Goal: Task Accomplishment & Management: Use online tool/utility

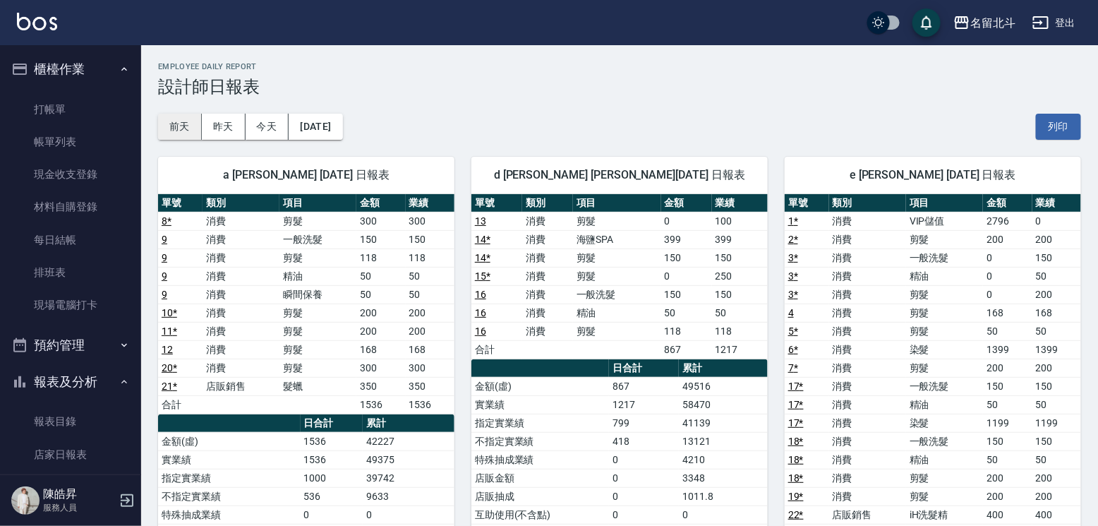
scroll to position [237, 0]
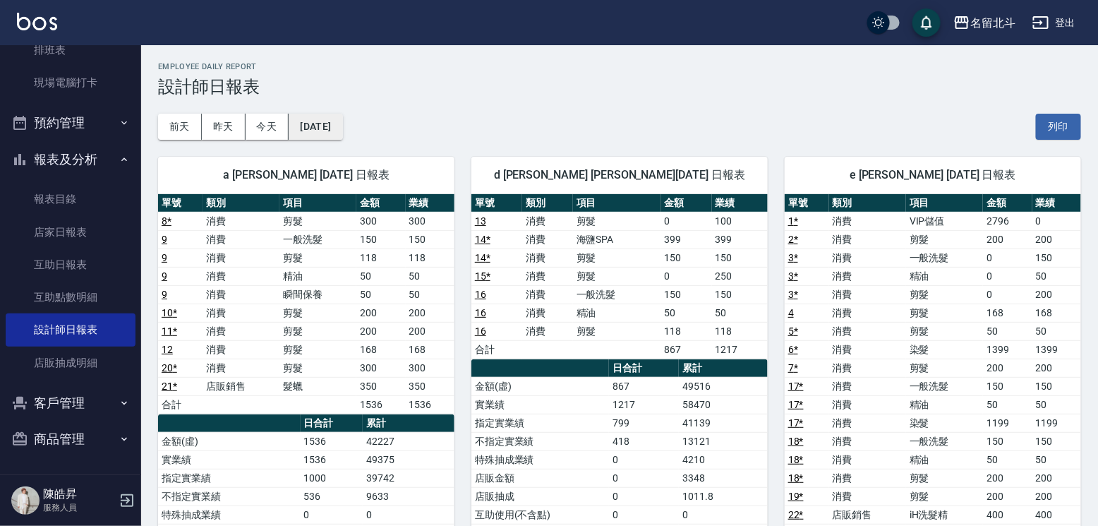
click at [342, 114] on button "[DATE]" at bounding box center [316, 127] width 54 height 26
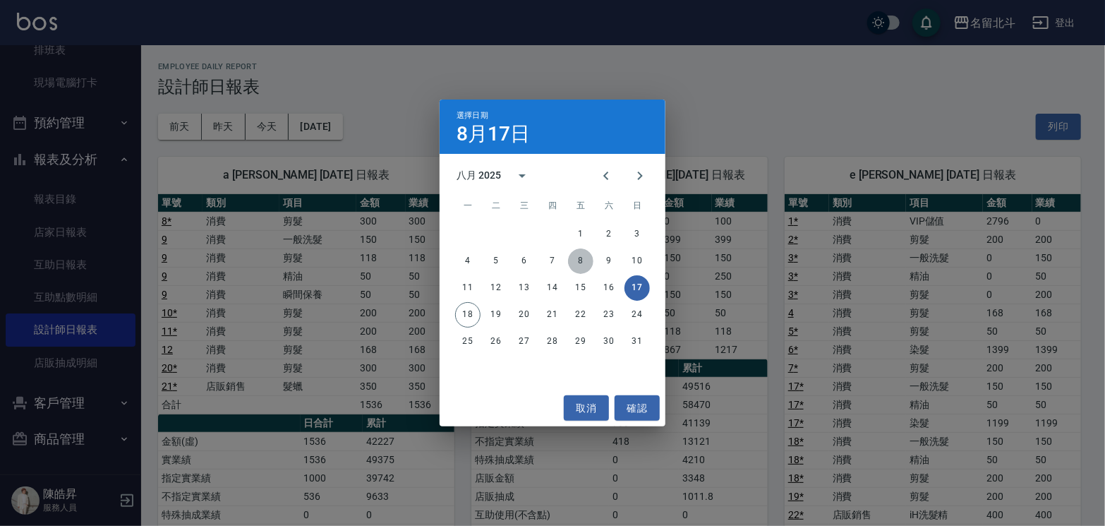
click at [579, 262] on button "8" at bounding box center [580, 260] width 25 height 25
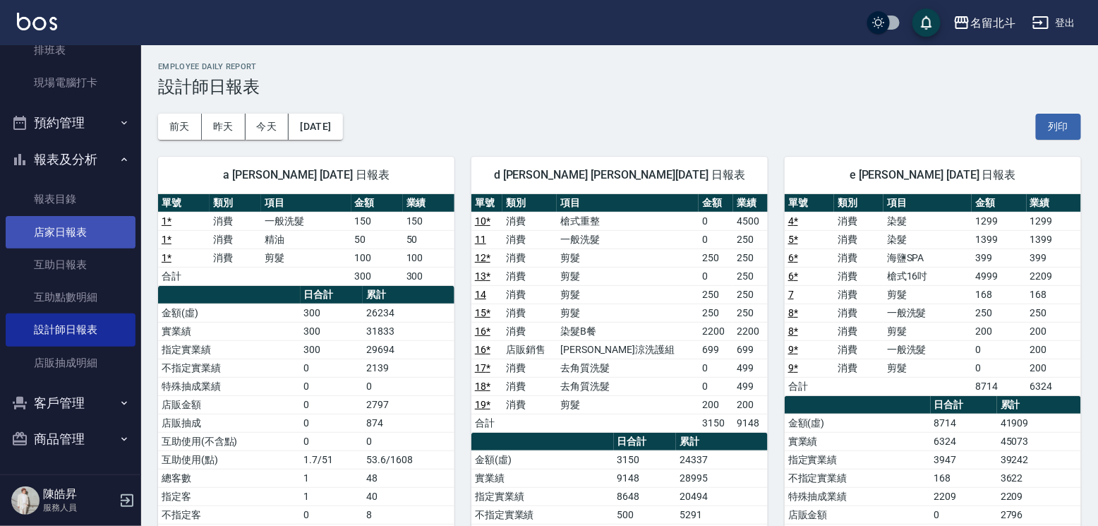
click at [89, 224] on link "店家日報表" at bounding box center [71, 232] width 130 height 32
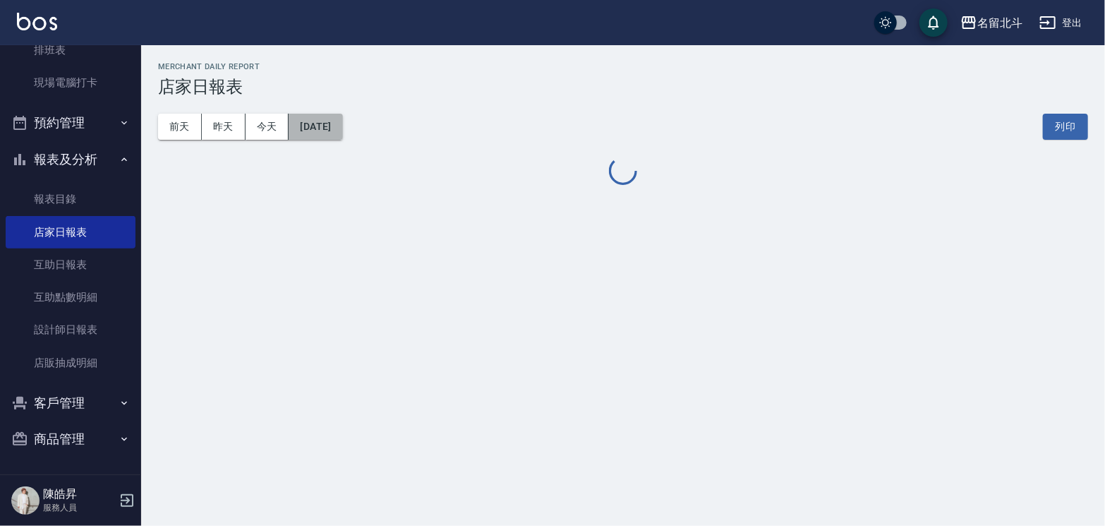
click at [339, 127] on button "[DATE]" at bounding box center [316, 127] width 54 height 26
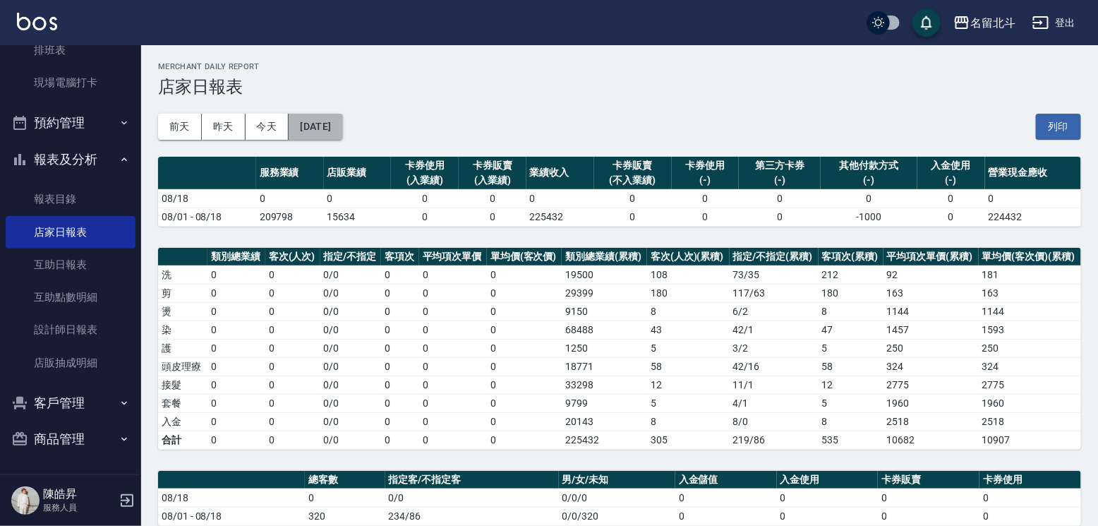
click at [342, 126] on button "[DATE]" at bounding box center [316, 127] width 54 height 26
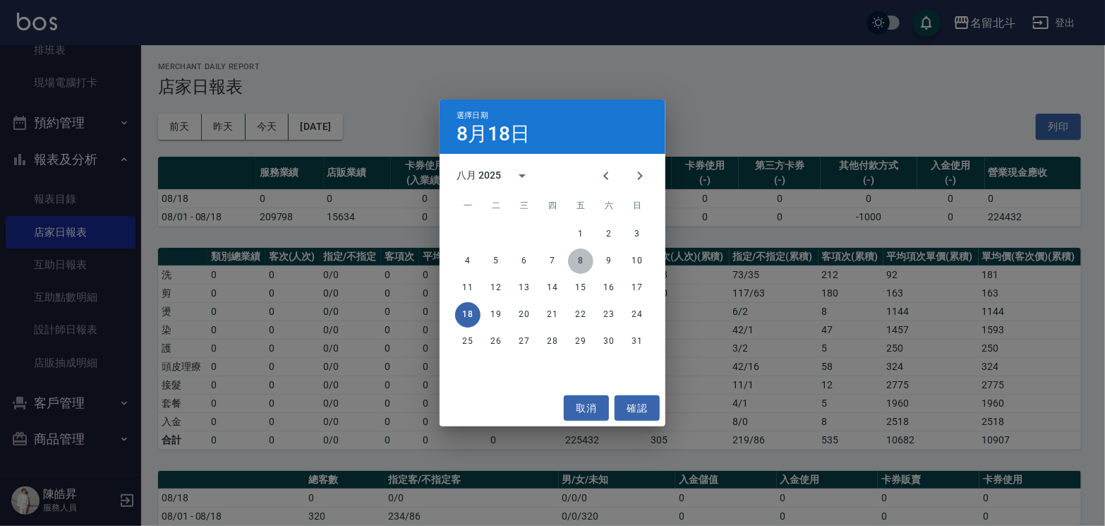
click at [585, 261] on button "8" at bounding box center [580, 260] width 25 height 25
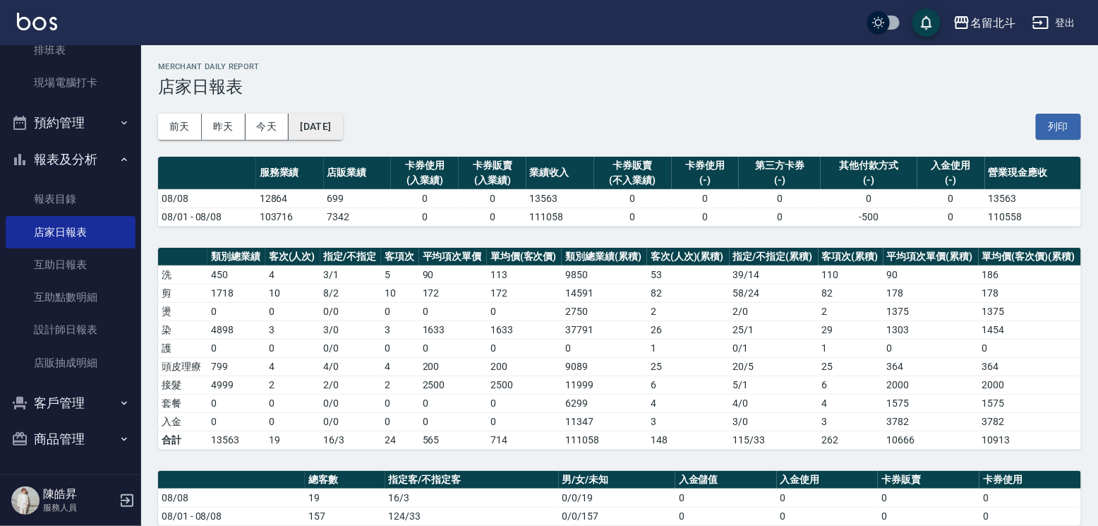
click at [341, 128] on button "[DATE]" at bounding box center [316, 127] width 54 height 26
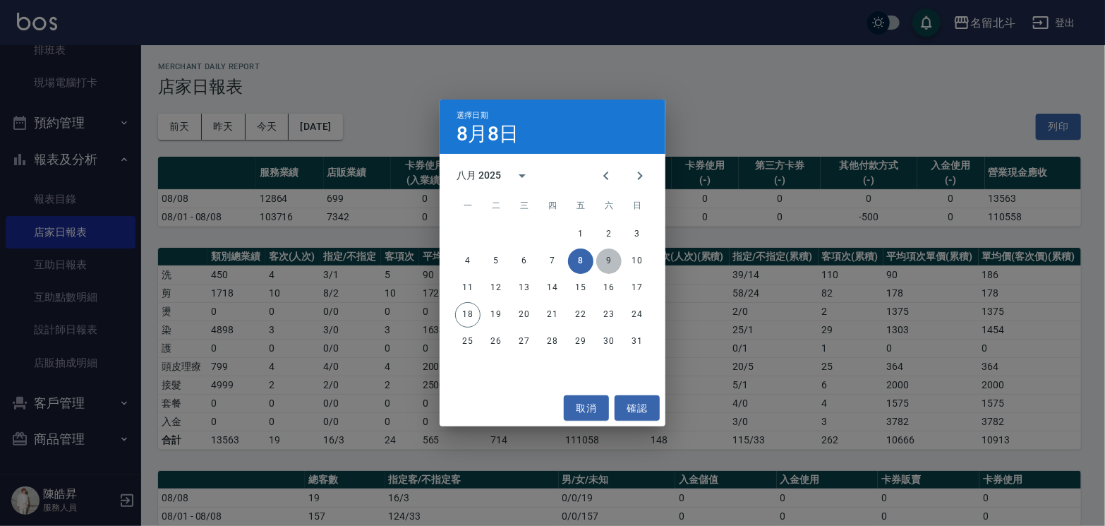
click at [603, 265] on button "9" at bounding box center [608, 260] width 25 height 25
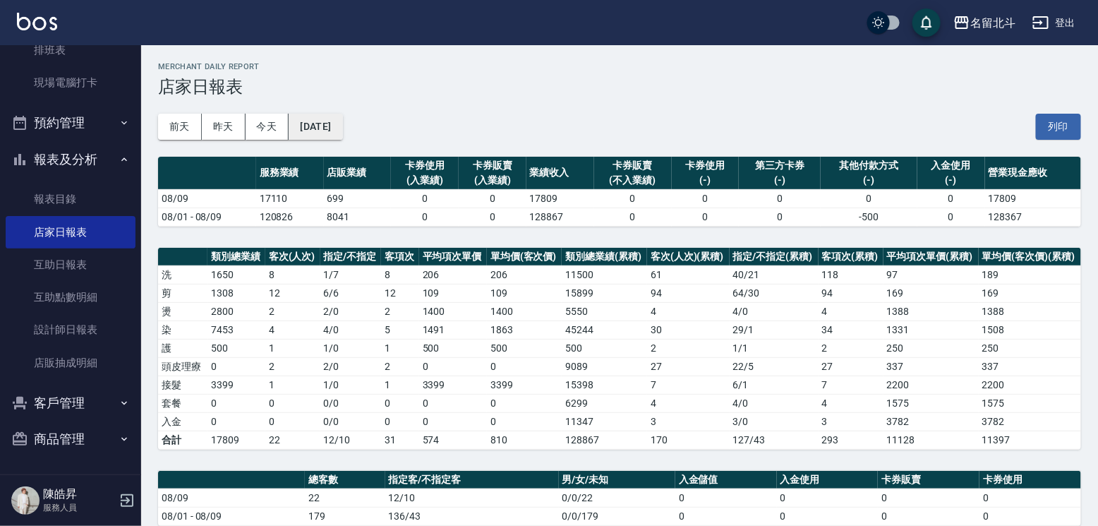
click at [342, 129] on button "[DATE]" at bounding box center [316, 127] width 54 height 26
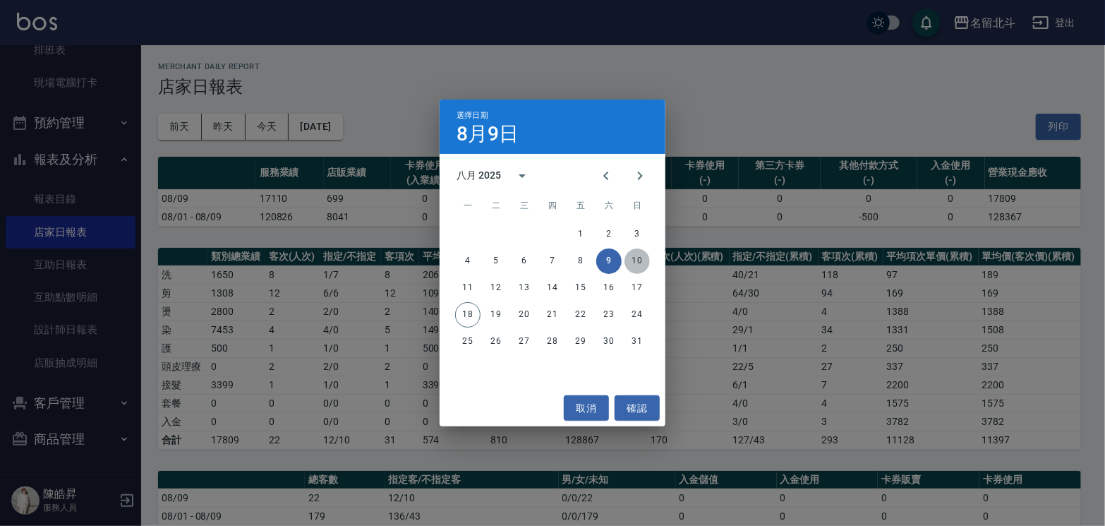
click at [639, 261] on button "10" at bounding box center [636, 260] width 25 height 25
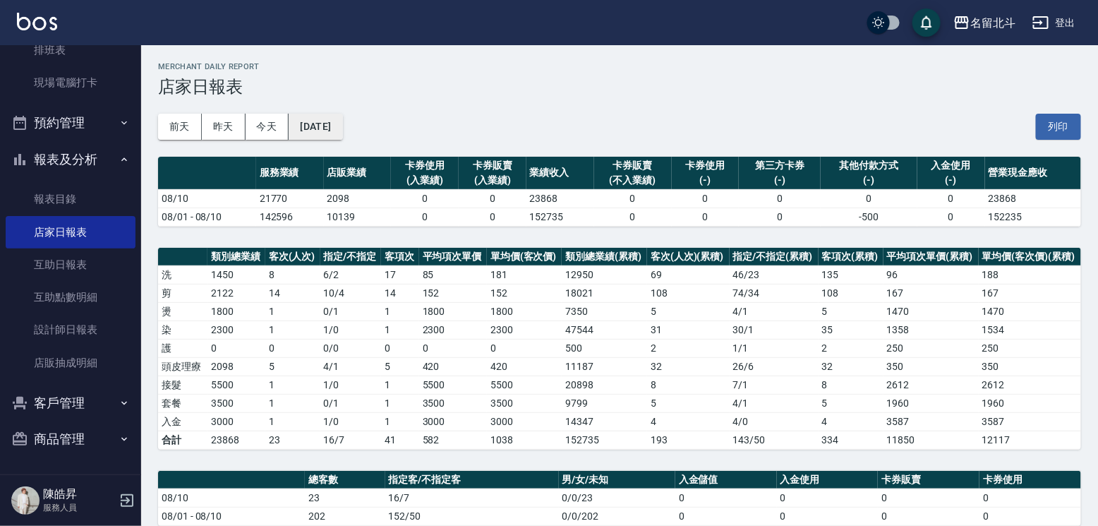
click at [342, 126] on button "[DATE]" at bounding box center [316, 127] width 54 height 26
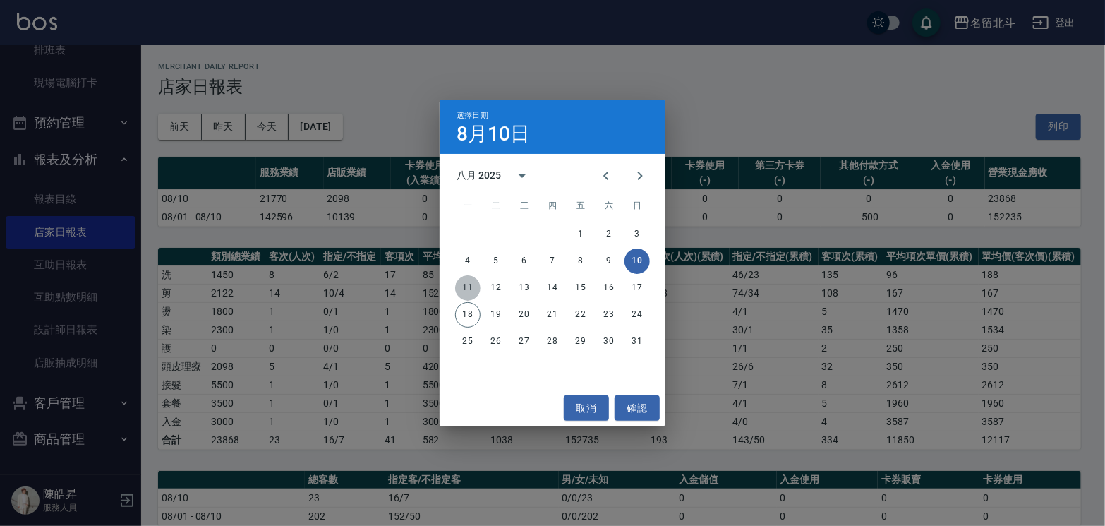
click at [469, 289] on button "11" at bounding box center [467, 287] width 25 height 25
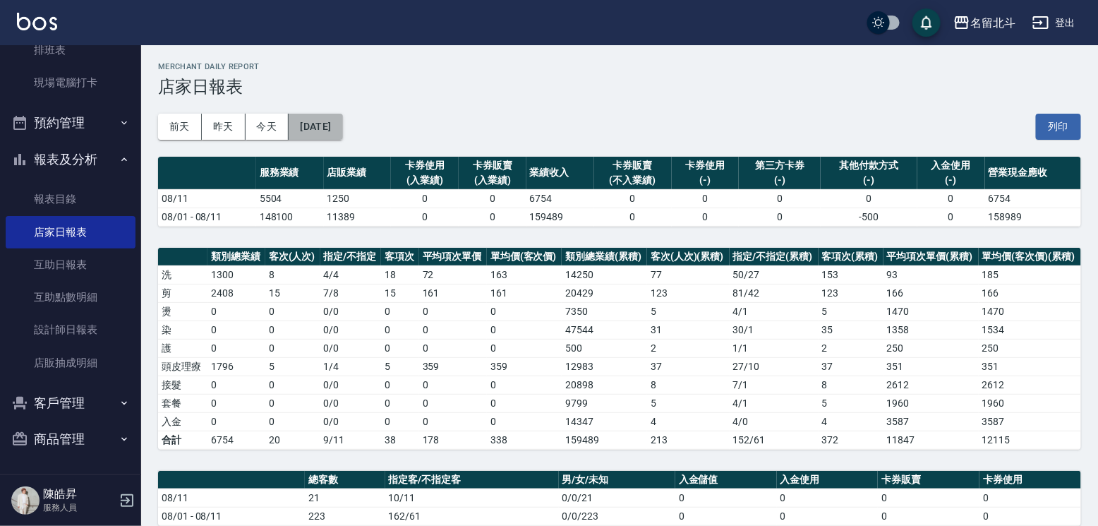
click at [342, 125] on button "[DATE]" at bounding box center [316, 127] width 54 height 26
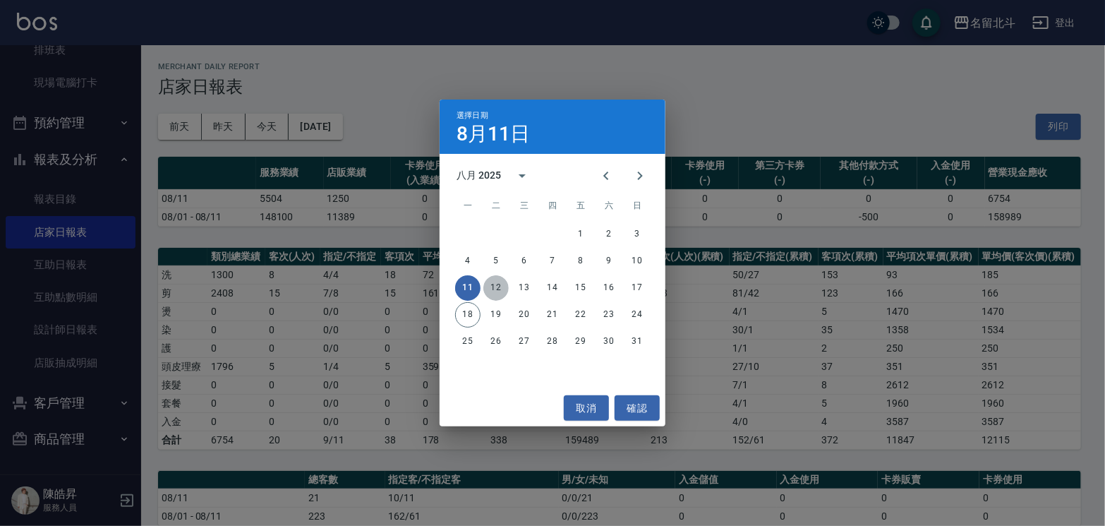
click at [494, 282] on button "12" at bounding box center [495, 287] width 25 height 25
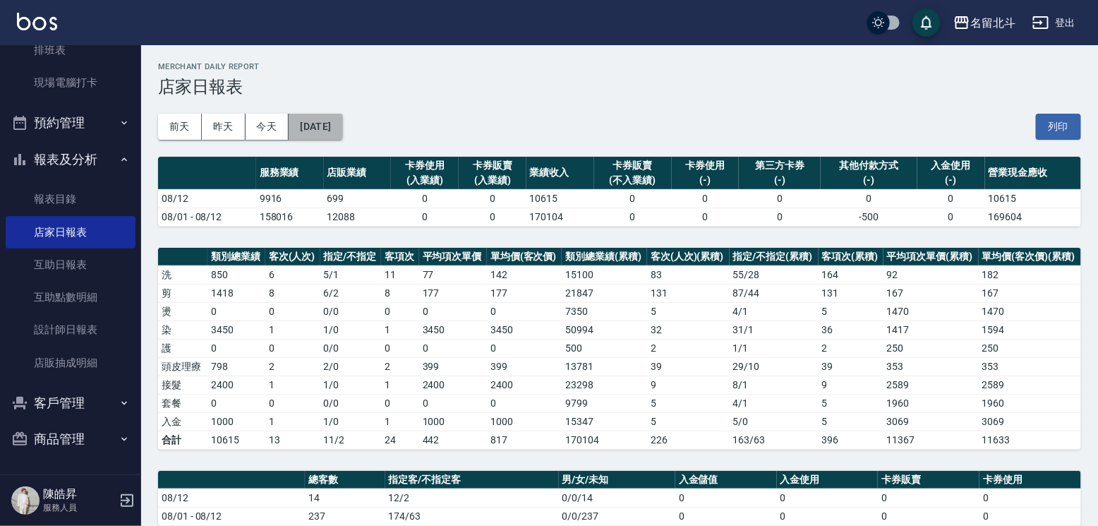
click at [342, 119] on button "[DATE]" at bounding box center [316, 127] width 54 height 26
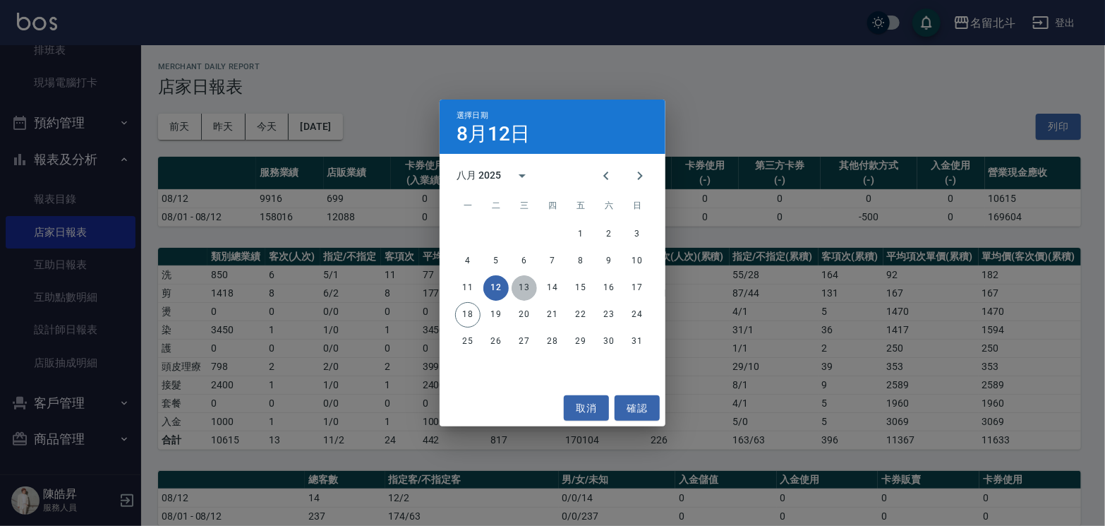
click at [517, 287] on button "13" at bounding box center [524, 287] width 25 height 25
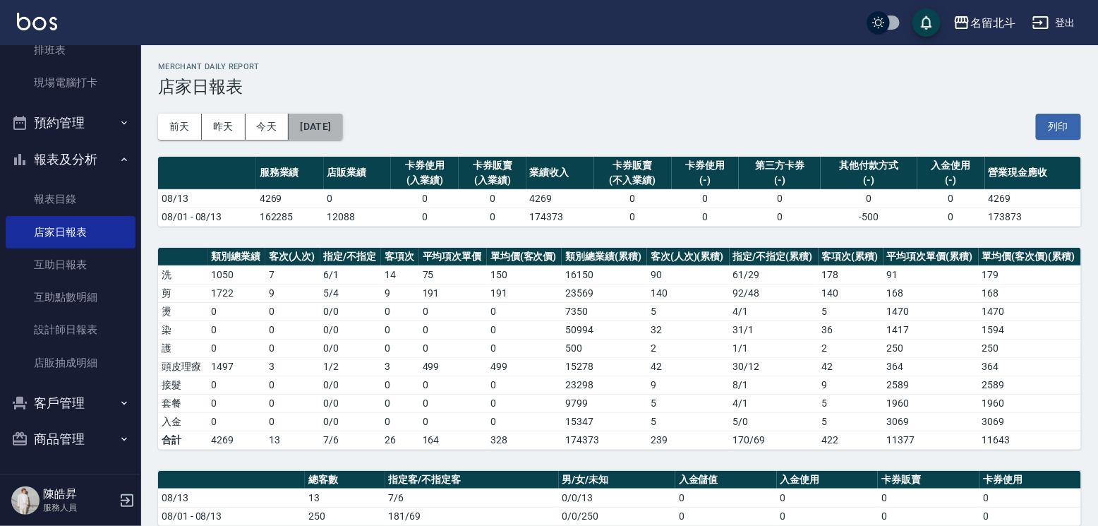
click at [342, 121] on button "[DATE]" at bounding box center [316, 127] width 54 height 26
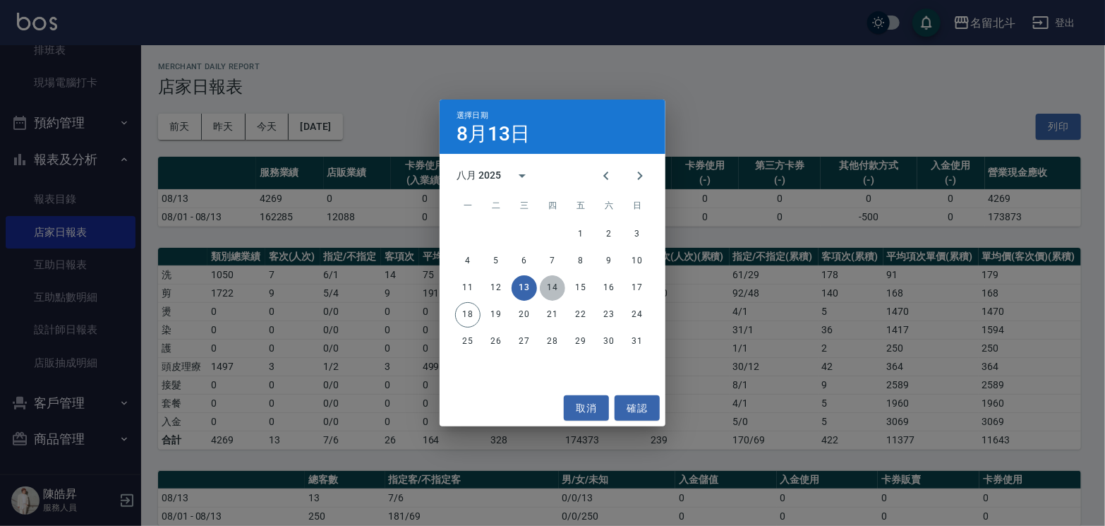
click at [555, 289] on button "14" at bounding box center [552, 287] width 25 height 25
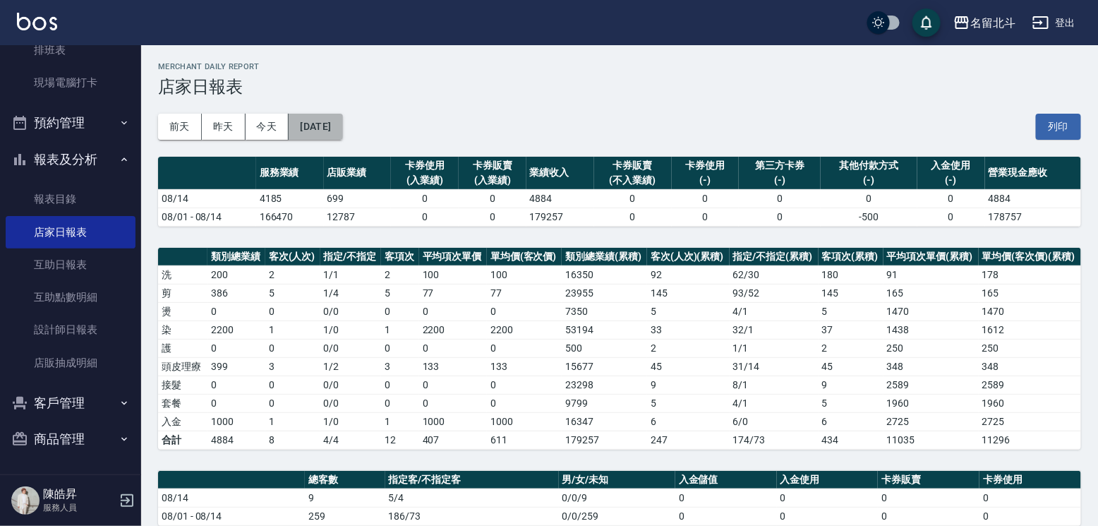
click at [342, 135] on button "[DATE]" at bounding box center [316, 127] width 54 height 26
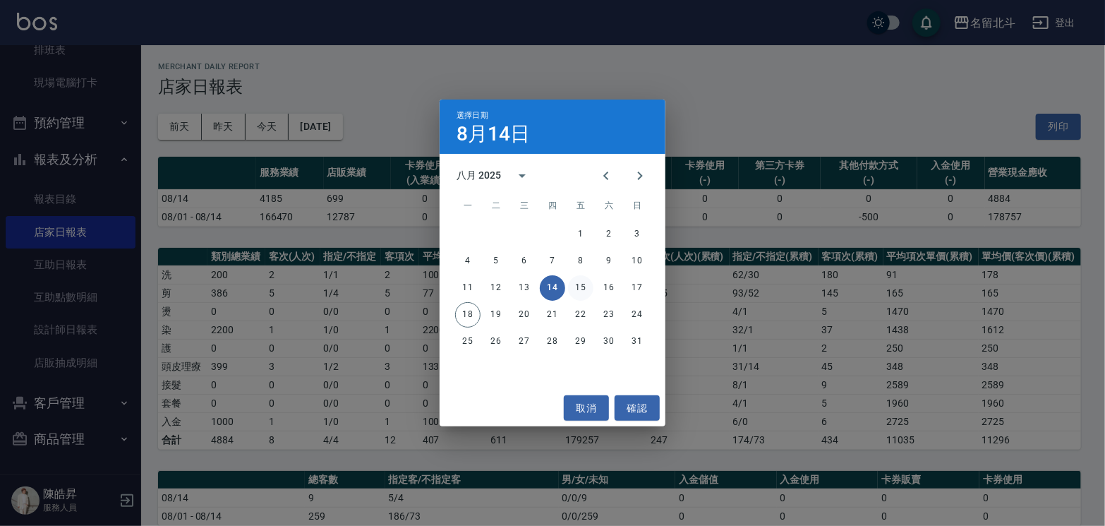
click at [577, 294] on button "15" at bounding box center [580, 287] width 25 height 25
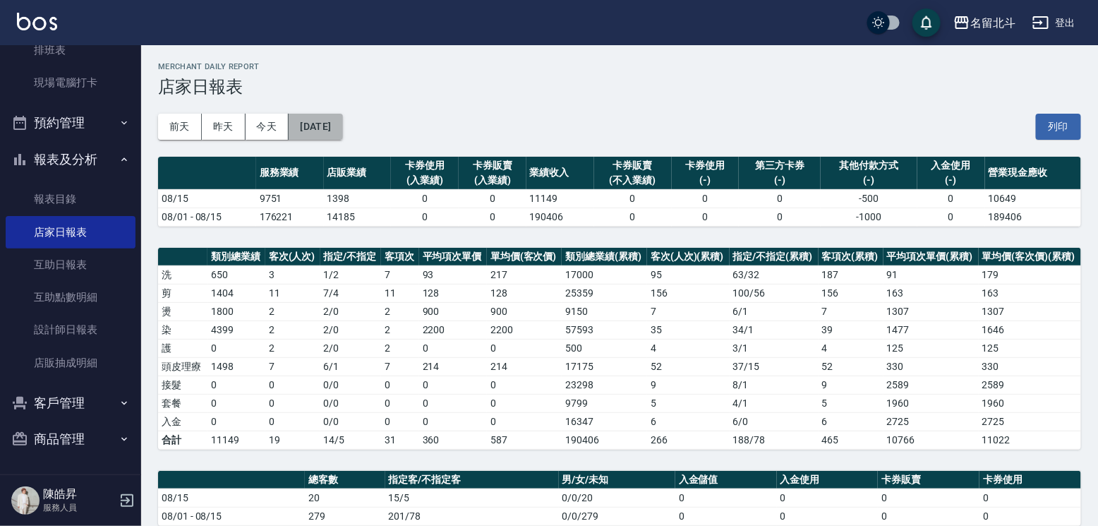
click at [342, 126] on button "[DATE]" at bounding box center [316, 127] width 54 height 26
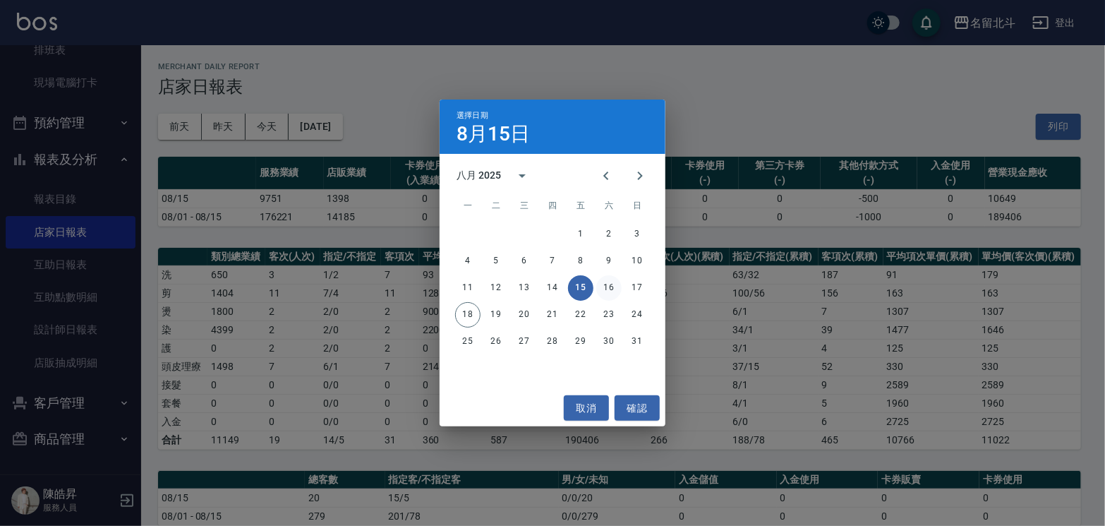
click at [610, 293] on button "16" at bounding box center [608, 287] width 25 height 25
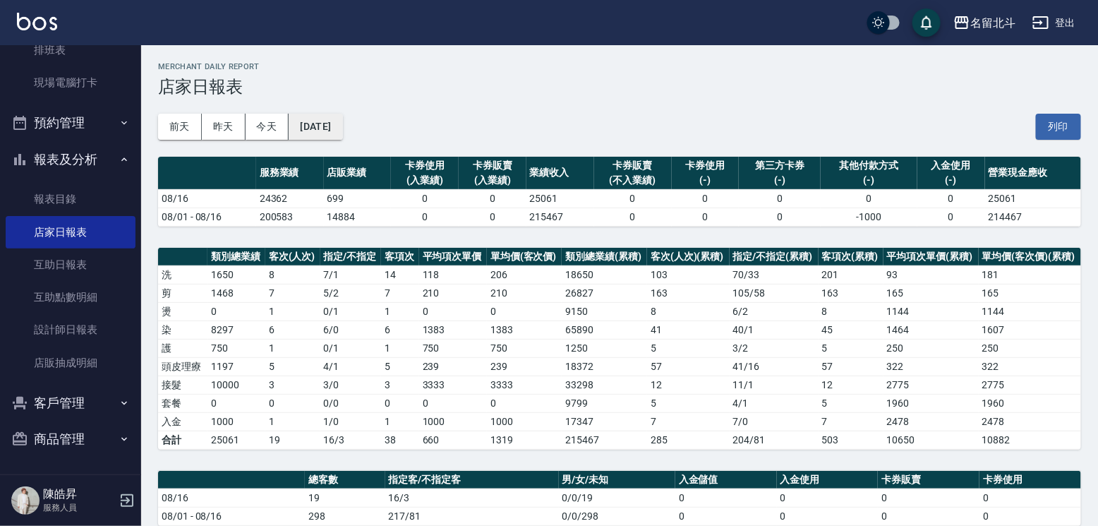
drag, startPoint x: 350, startPoint y: 112, endPoint x: 351, endPoint y: 127, distance: 14.8
click at [350, 114] on div "[DATE] [DATE] [DATE] [DATE] 列印" at bounding box center [619, 127] width 923 height 60
click at [342, 134] on button "[DATE]" at bounding box center [316, 127] width 54 height 26
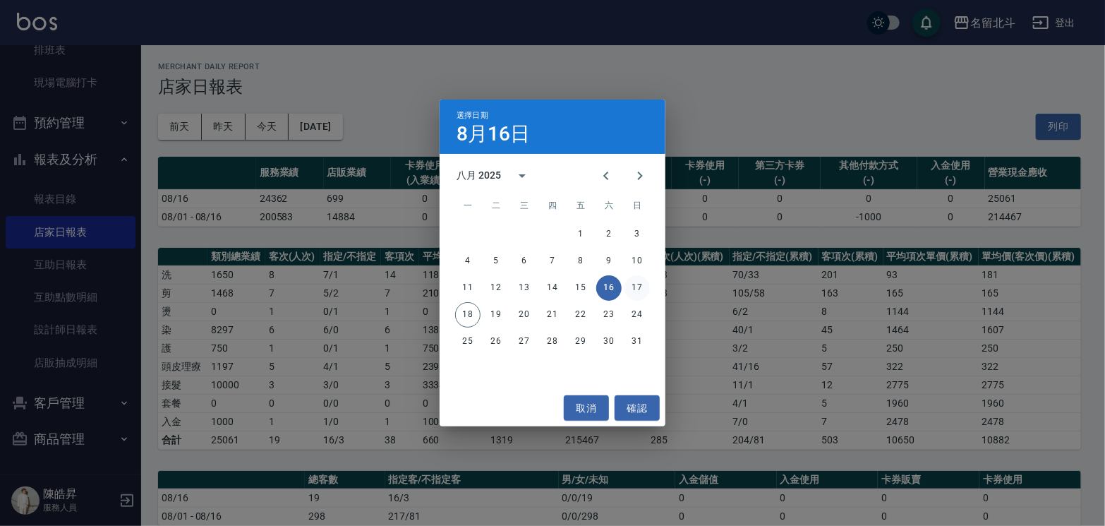
click at [636, 289] on button "17" at bounding box center [636, 287] width 25 height 25
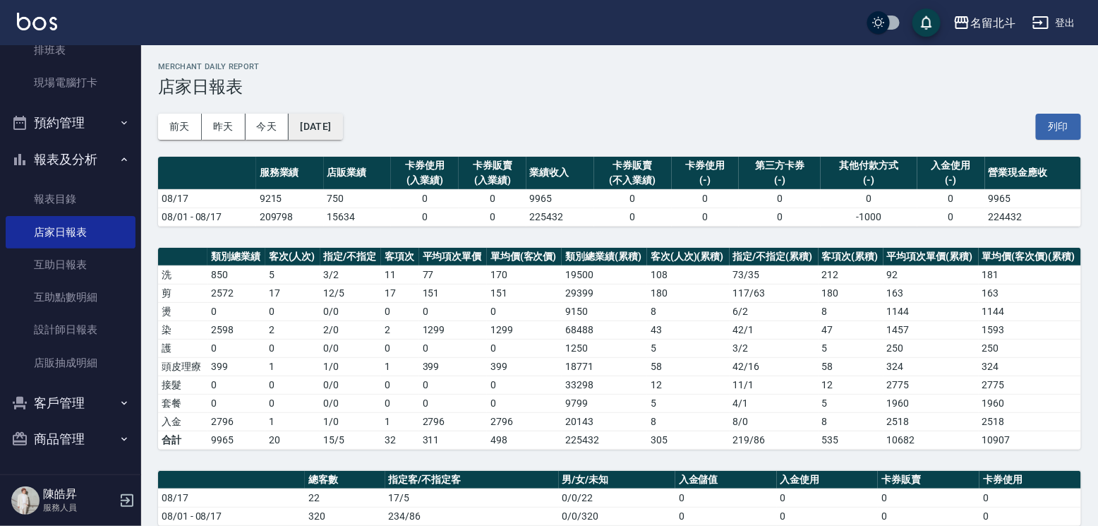
click at [335, 122] on button "[DATE]" at bounding box center [316, 127] width 54 height 26
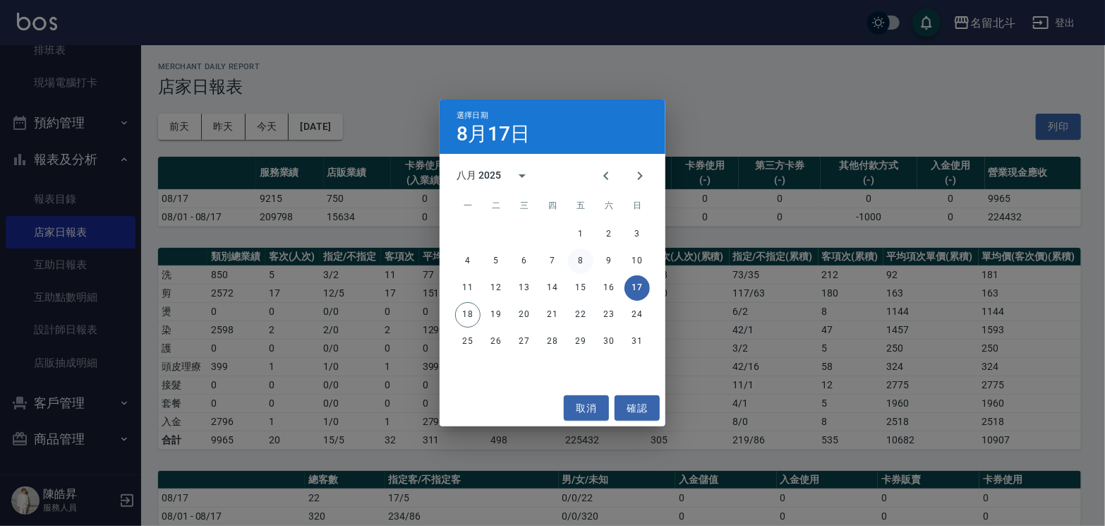
click at [584, 264] on button "8" at bounding box center [580, 260] width 25 height 25
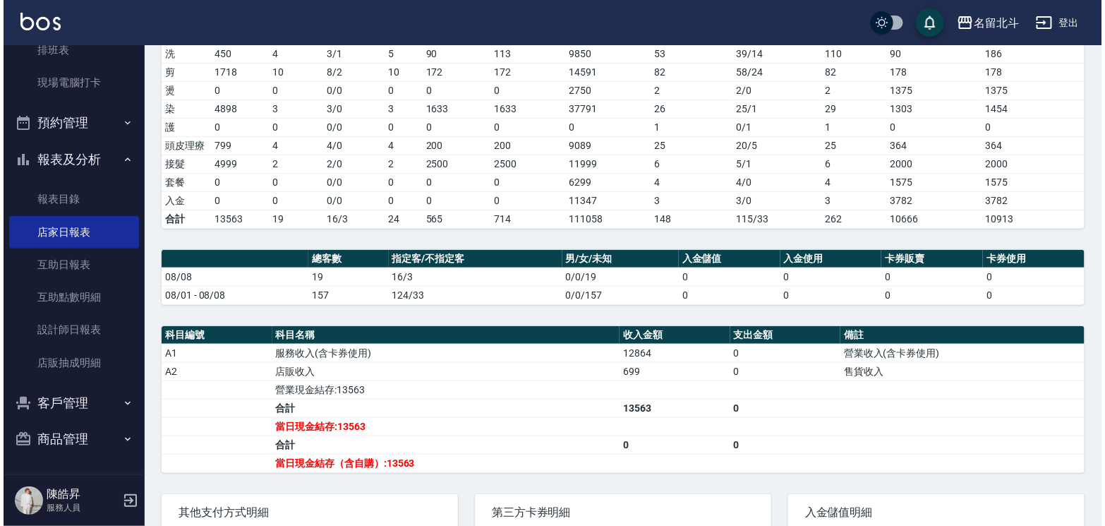
scroll to position [71, 0]
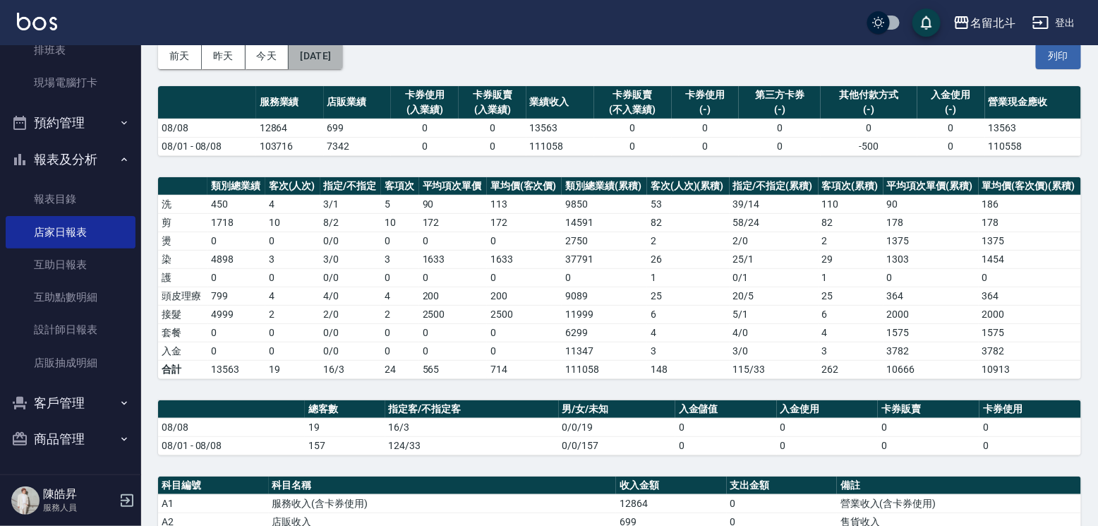
click at [330, 61] on button "[DATE]" at bounding box center [316, 56] width 54 height 26
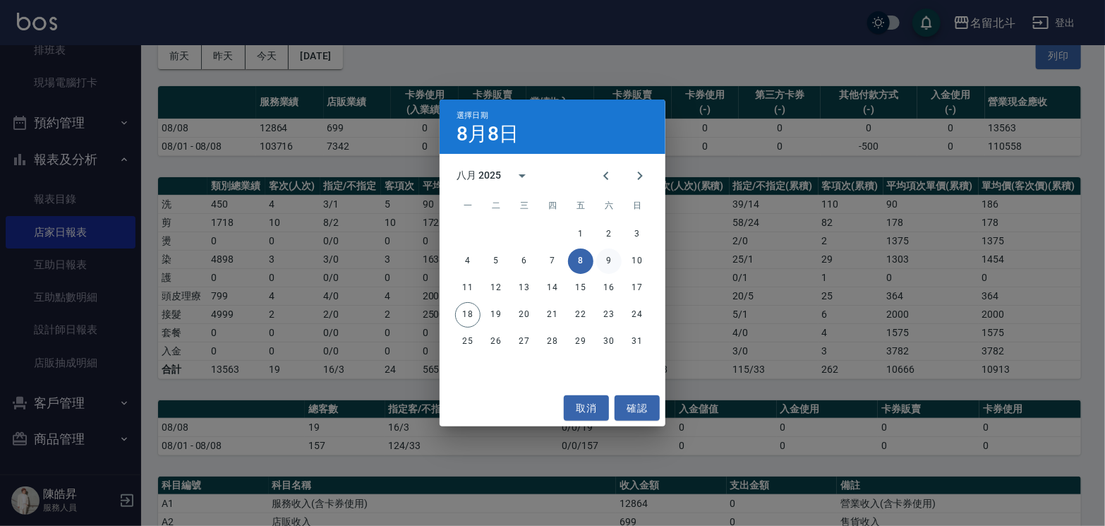
click at [609, 257] on button "9" at bounding box center [608, 260] width 25 height 25
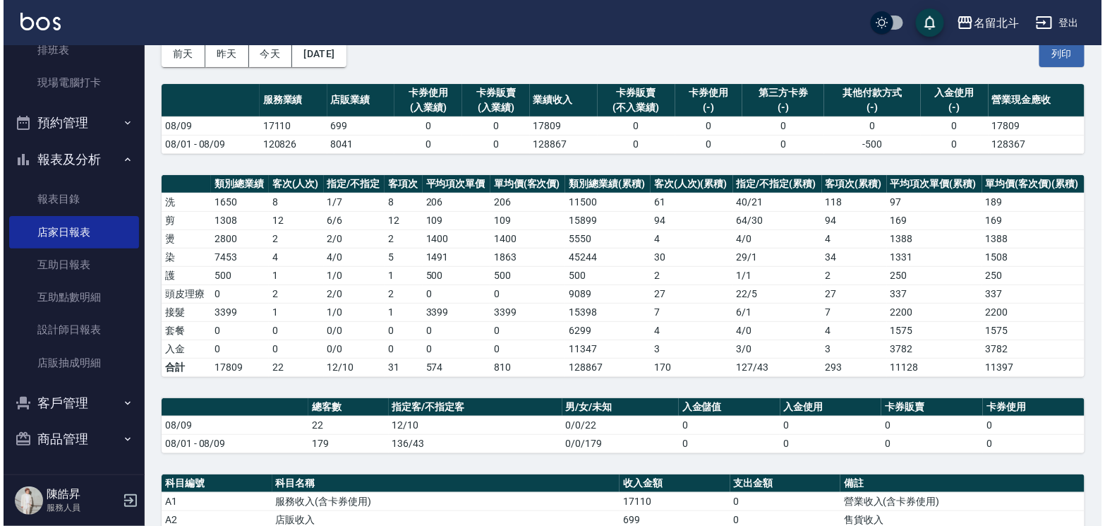
scroll to position [71, 0]
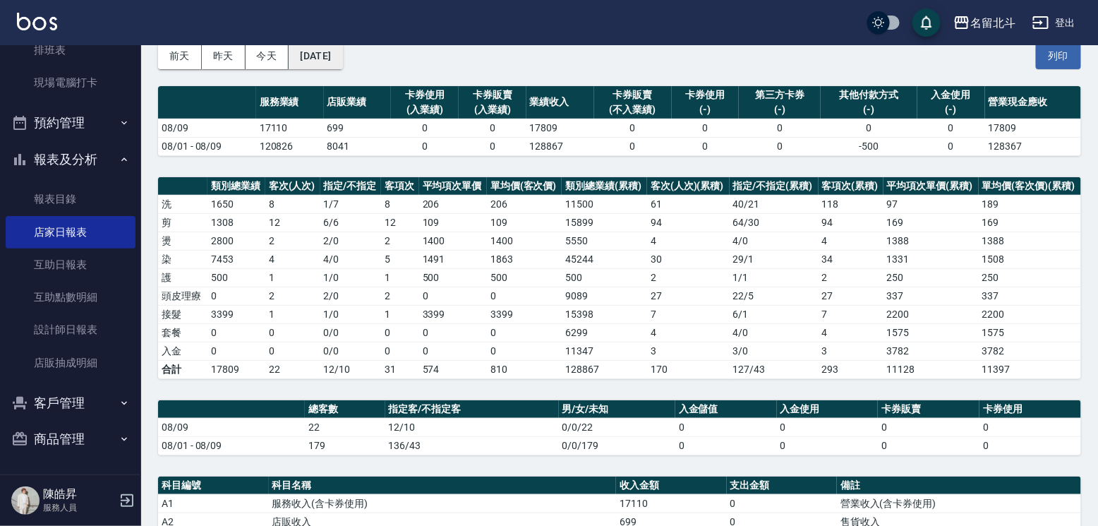
click at [334, 53] on button "[DATE]" at bounding box center [316, 56] width 54 height 26
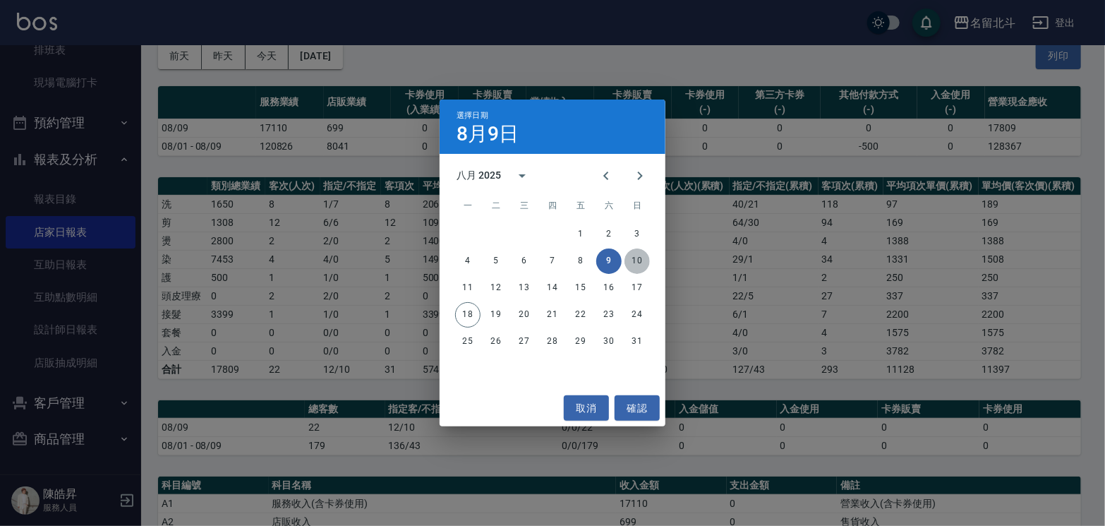
click at [629, 253] on button "10" at bounding box center [636, 260] width 25 height 25
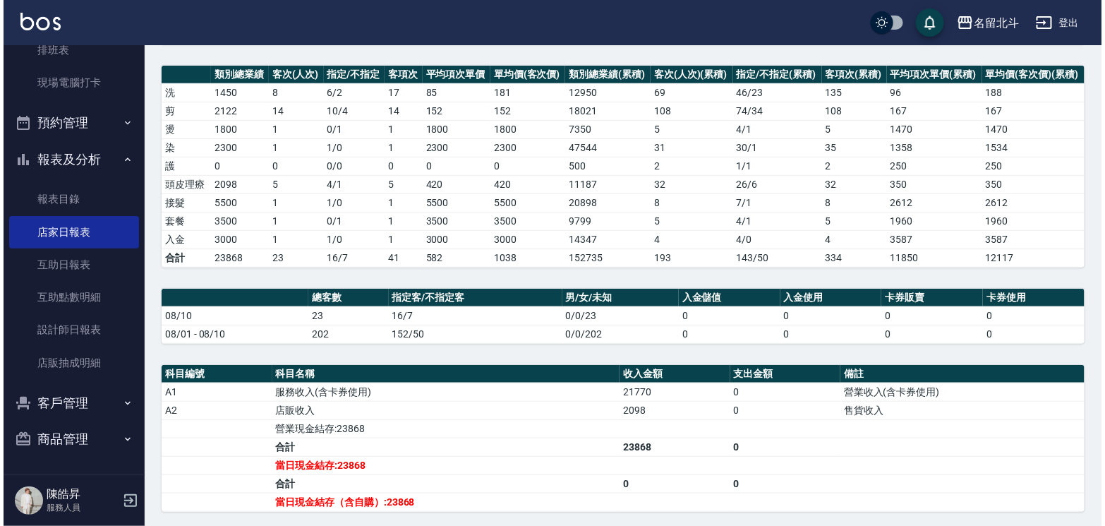
scroll to position [65, 0]
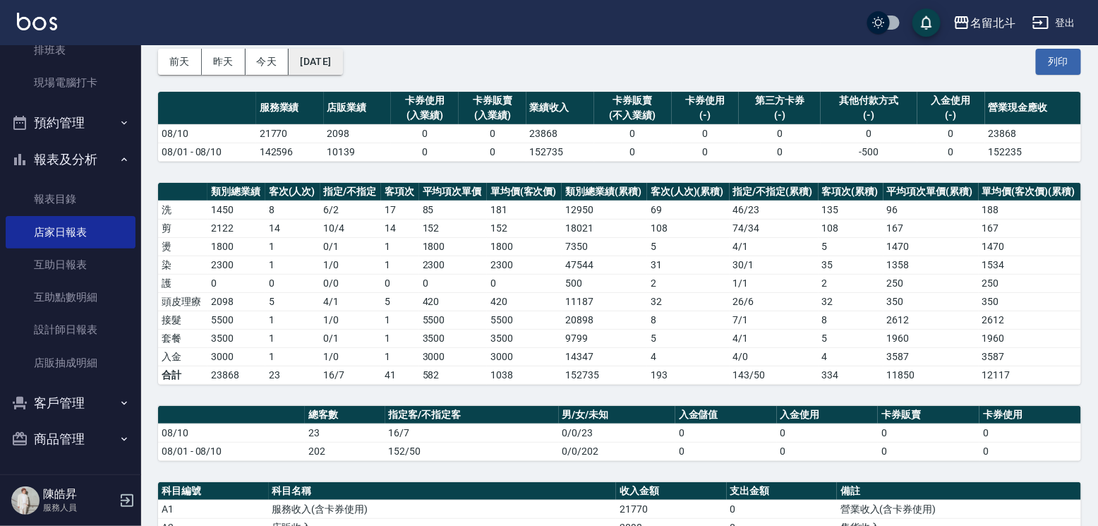
click at [327, 66] on button "[DATE]" at bounding box center [316, 62] width 54 height 26
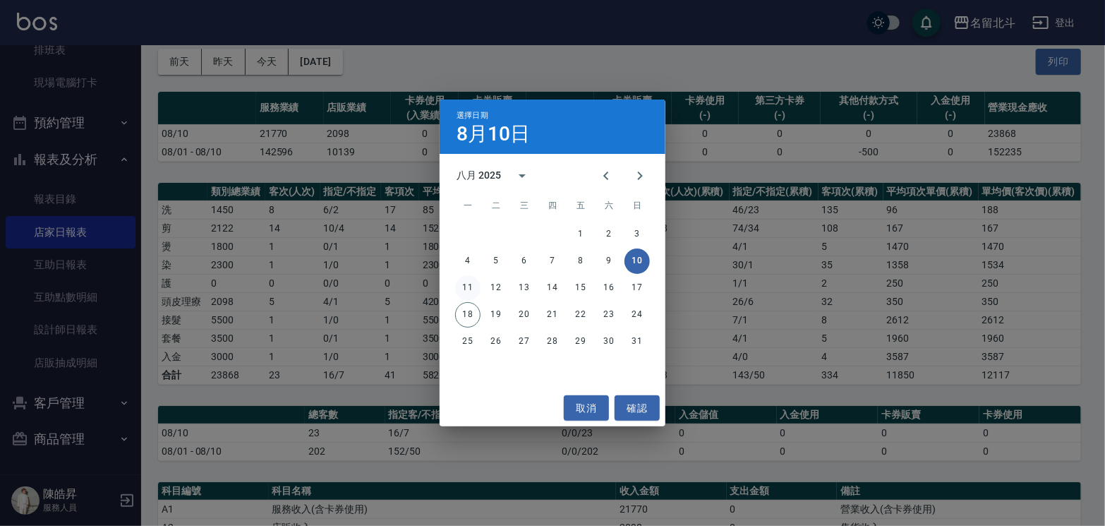
click at [474, 280] on button "11" at bounding box center [467, 287] width 25 height 25
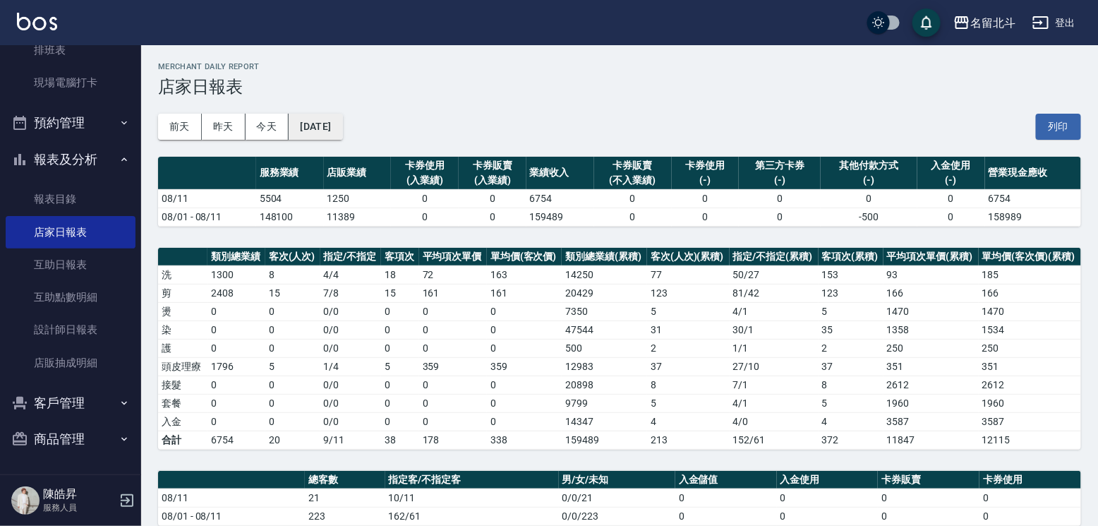
click at [342, 114] on button "[DATE]" at bounding box center [316, 127] width 54 height 26
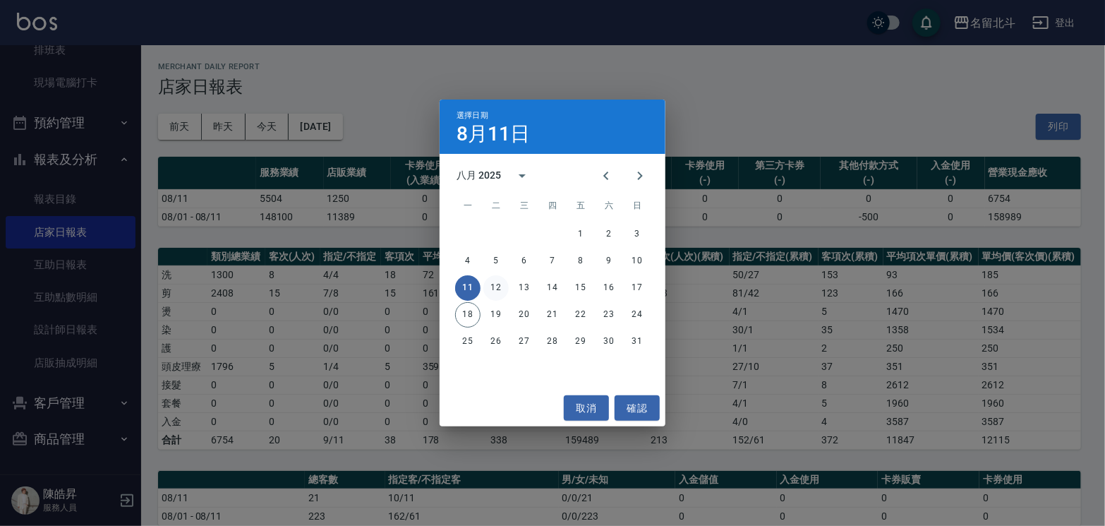
click at [508, 291] on div "11 12 13 14 15 16 17" at bounding box center [553, 287] width 226 height 25
click at [501, 287] on button "12" at bounding box center [495, 287] width 25 height 25
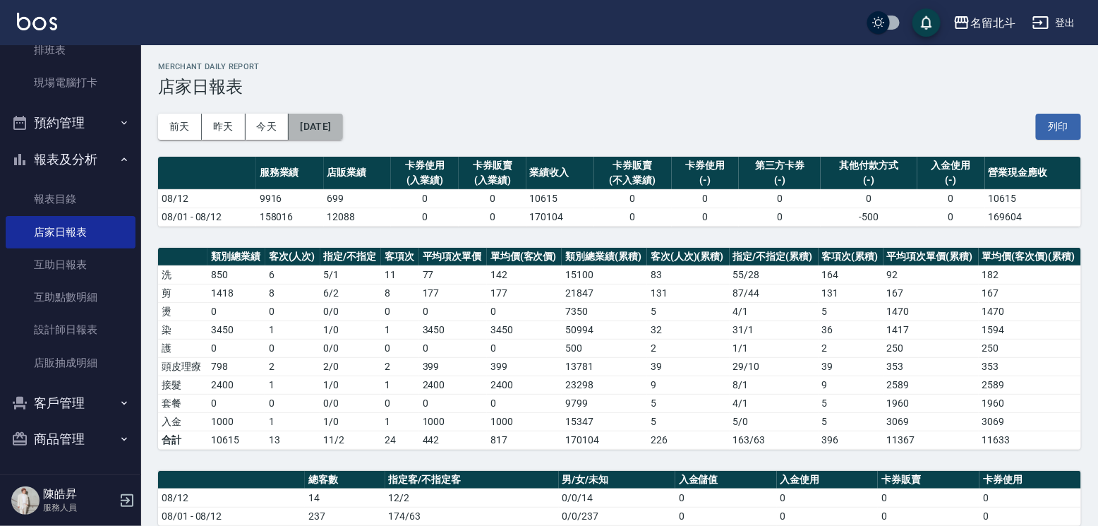
click at [342, 133] on button "[DATE]" at bounding box center [316, 127] width 54 height 26
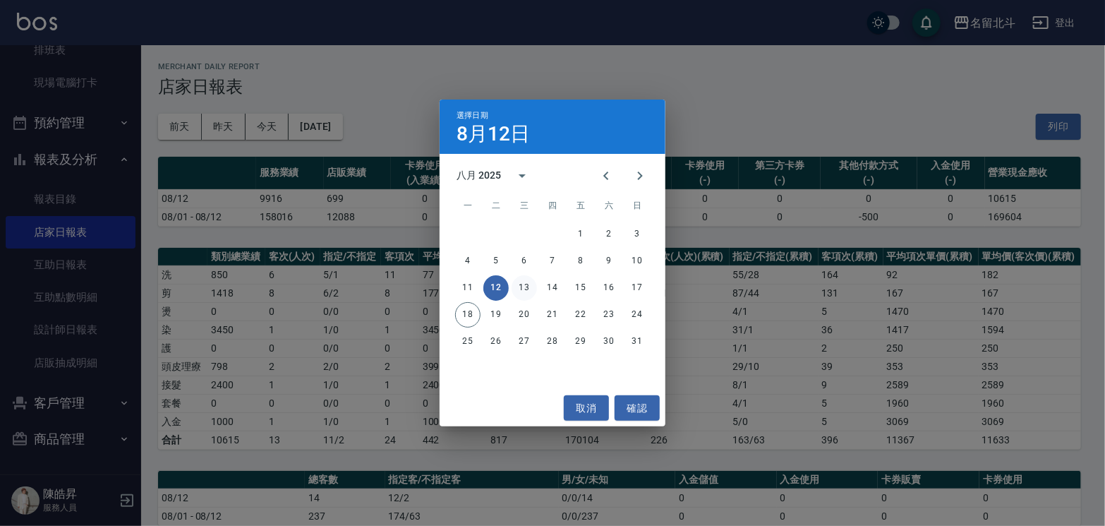
click at [532, 289] on button "13" at bounding box center [524, 287] width 25 height 25
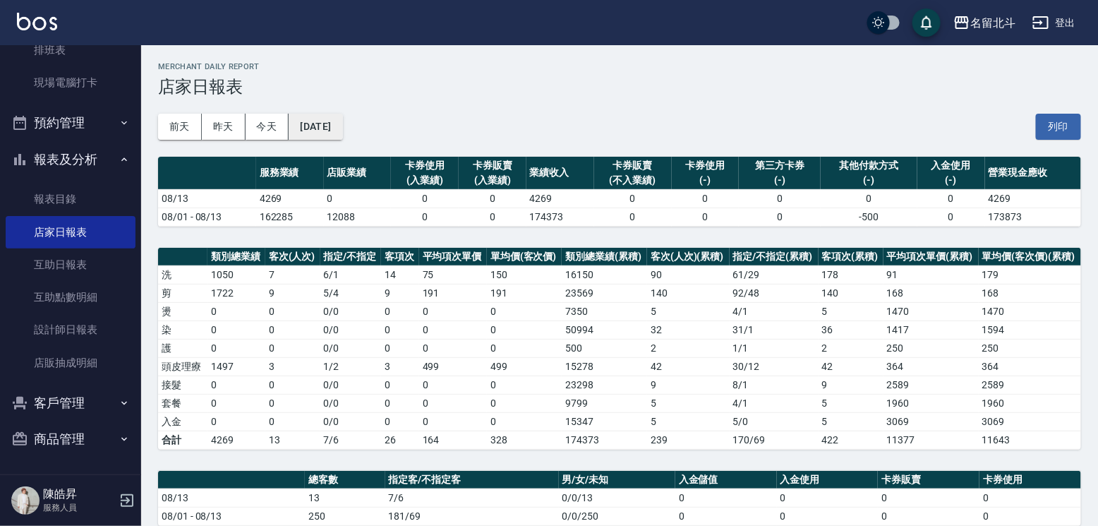
click at [342, 133] on button "[DATE]" at bounding box center [316, 127] width 54 height 26
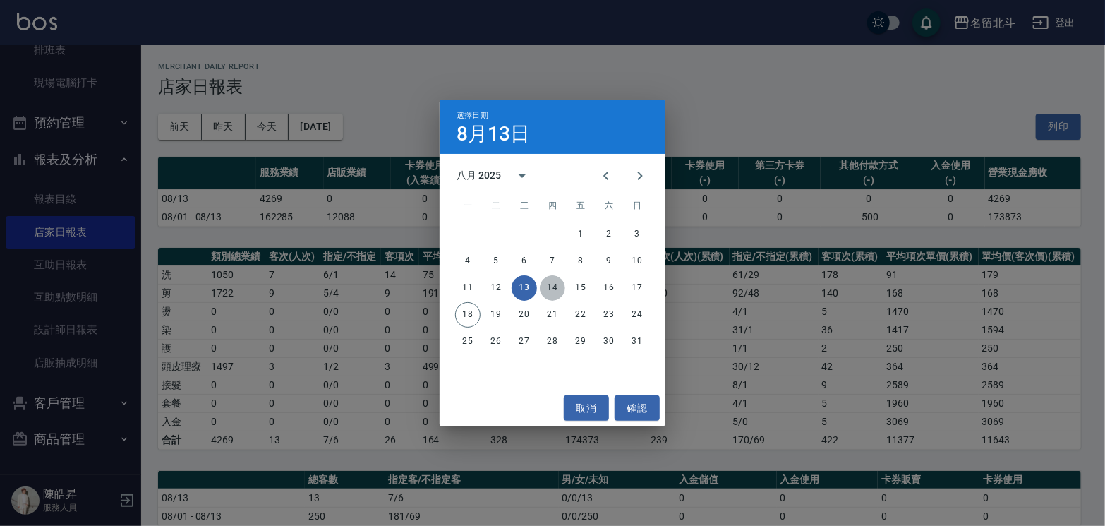
click at [555, 283] on button "14" at bounding box center [552, 287] width 25 height 25
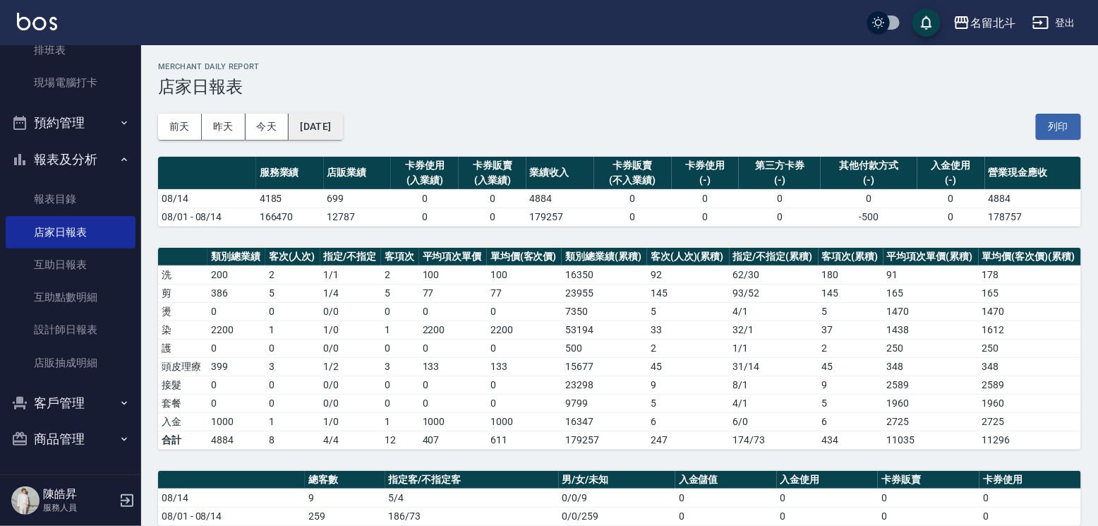
click at [334, 125] on button "[DATE]" at bounding box center [316, 127] width 54 height 26
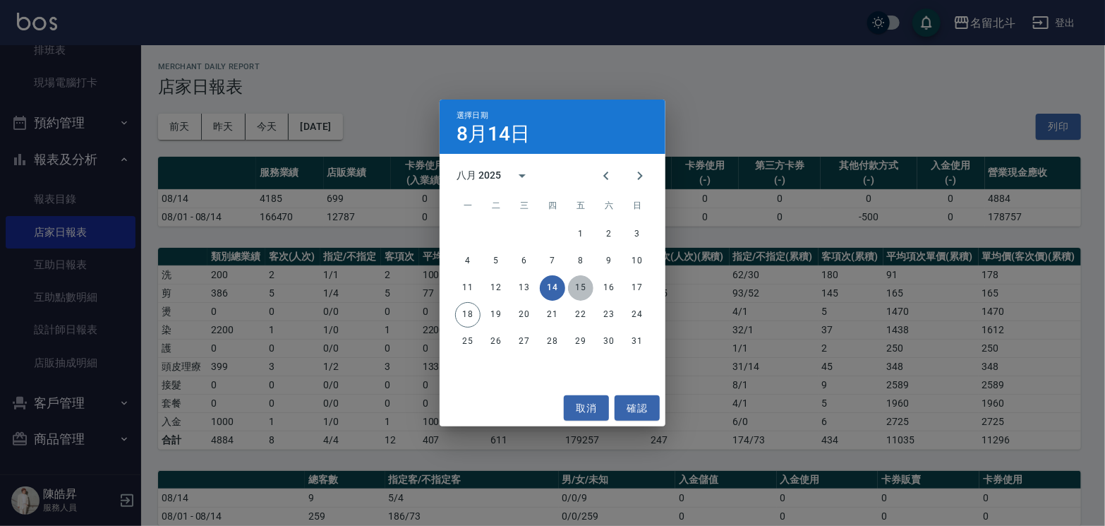
click at [582, 284] on button "15" at bounding box center [580, 287] width 25 height 25
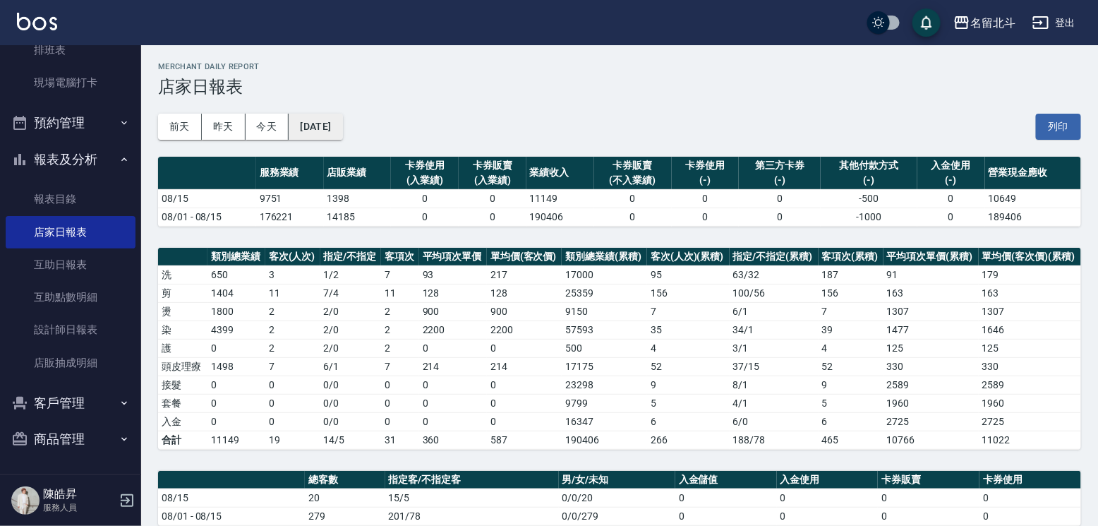
click at [328, 119] on button "[DATE]" at bounding box center [316, 127] width 54 height 26
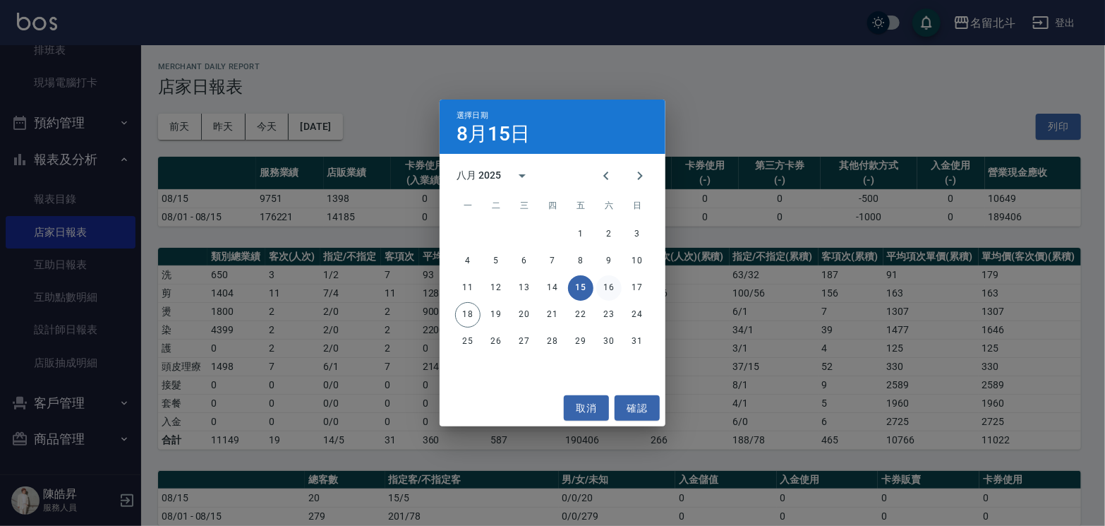
click at [612, 282] on button "16" at bounding box center [608, 287] width 25 height 25
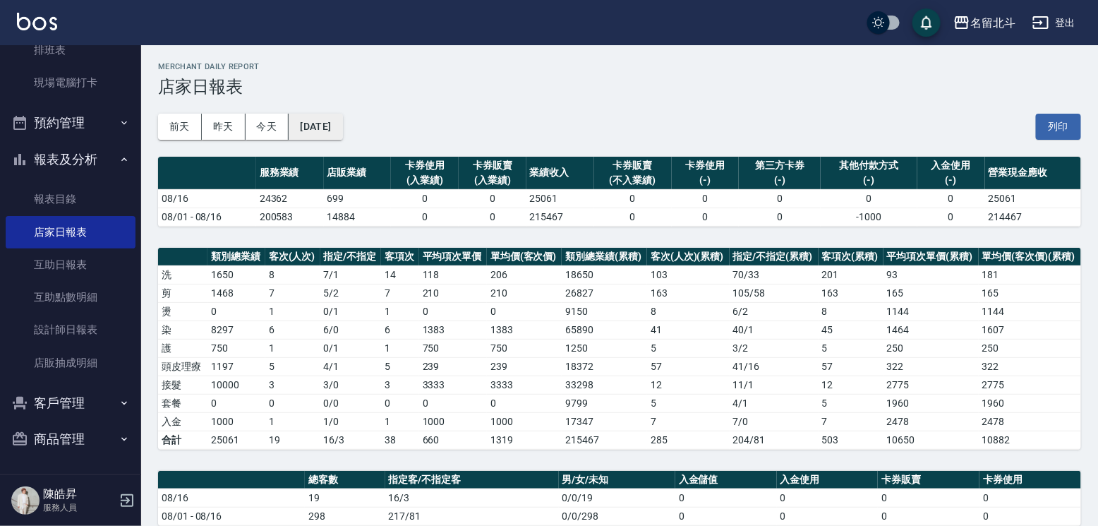
click at [322, 129] on button "[DATE]" at bounding box center [316, 127] width 54 height 26
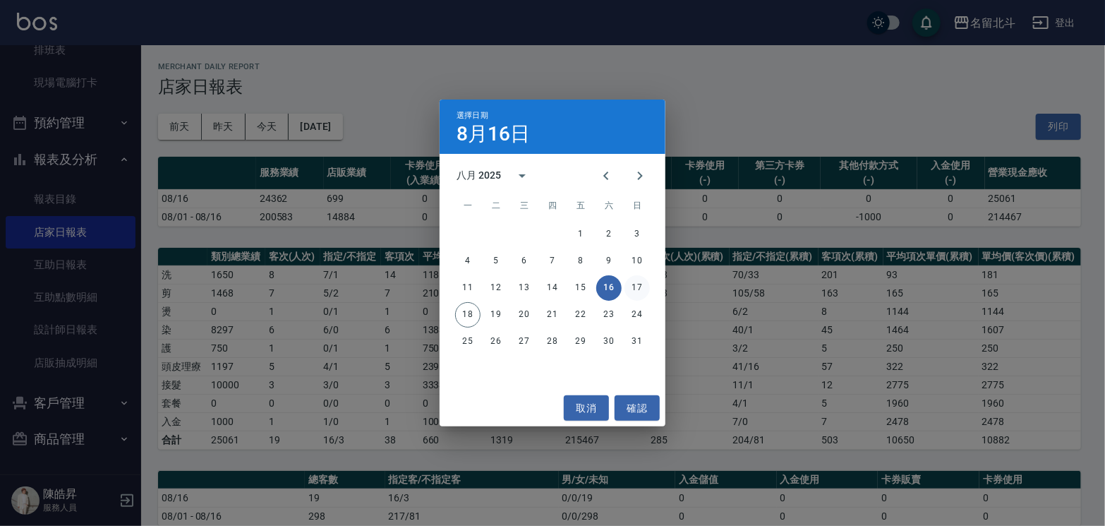
click at [644, 286] on button "17" at bounding box center [636, 287] width 25 height 25
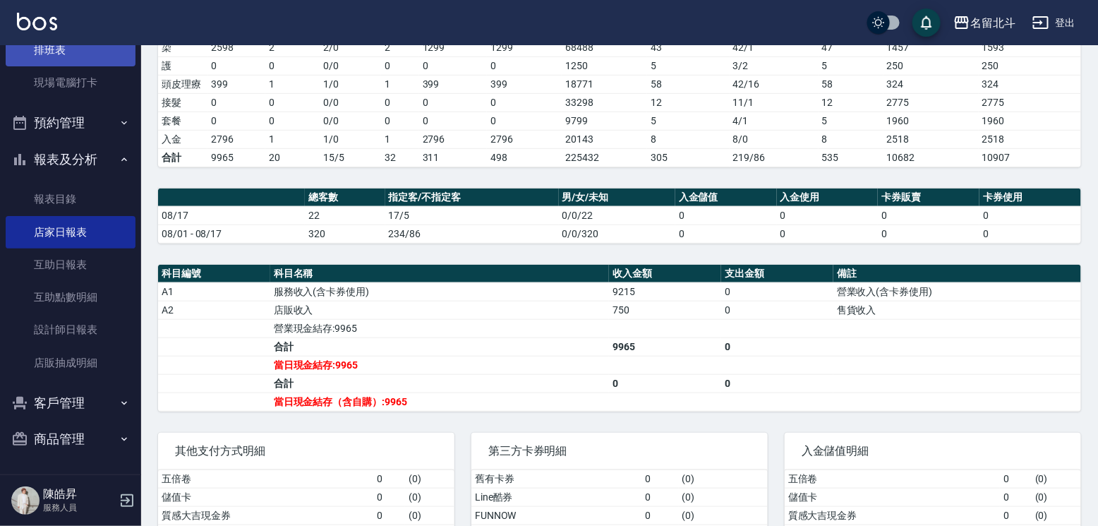
scroll to position [96, 0]
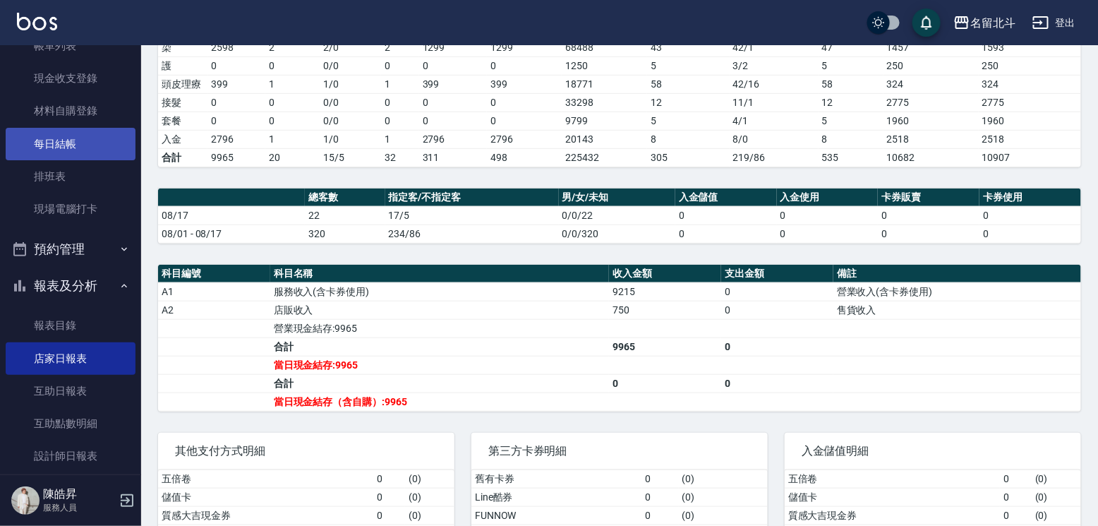
click at [75, 145] on link "每日結帳" at bounding box center [71, 144] width 130 height 32
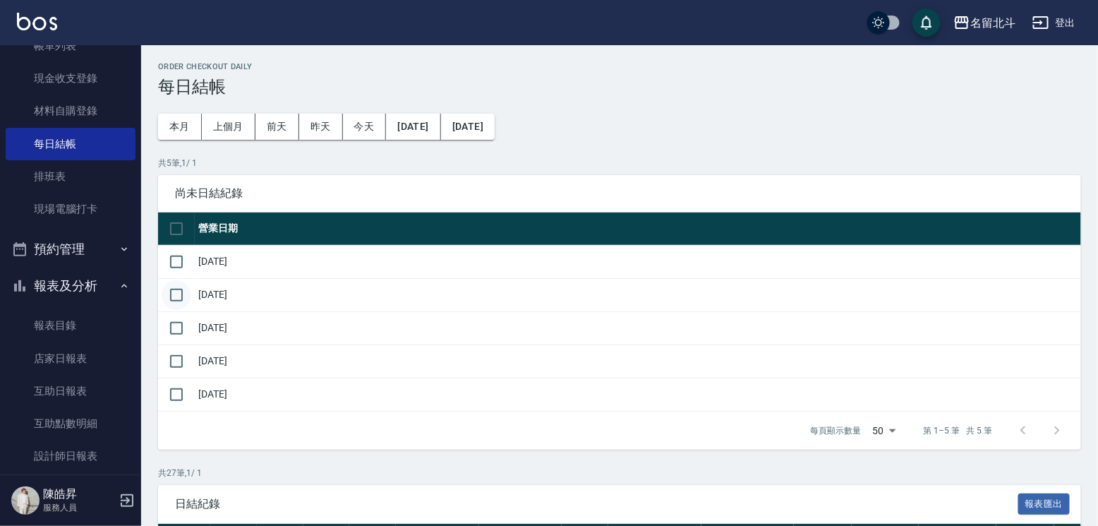
drag, startPoint x: 186, startPoint y: 286, endPoint x: 186, endPoint y: 298, distance: 12.0
click at [186, 277] on input "checkbox" at bounding box center [177, 262] width 30 height 30
checkbox input "true"
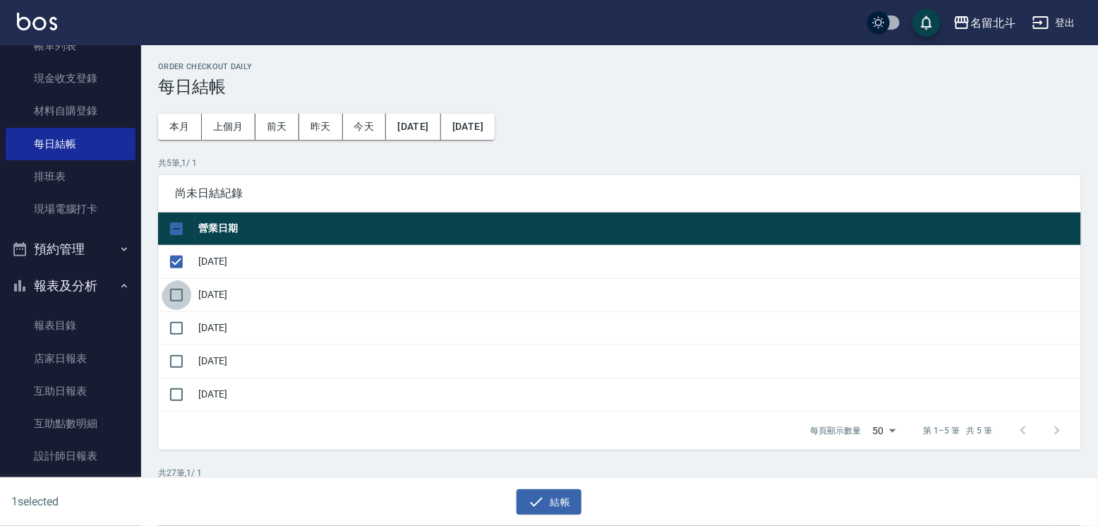
click at [185, 308] on input "checkbox" at bounding box center [177, 295] width 30 height 30
checkbox input "true"
click at [179, 343] on input "checkbox" at bounding box center [177, 328] width 30 height 30
checkbox input "true"
click at [181, 376] on input "checkbox" at bounding box center [177, 361] width 30 height 30
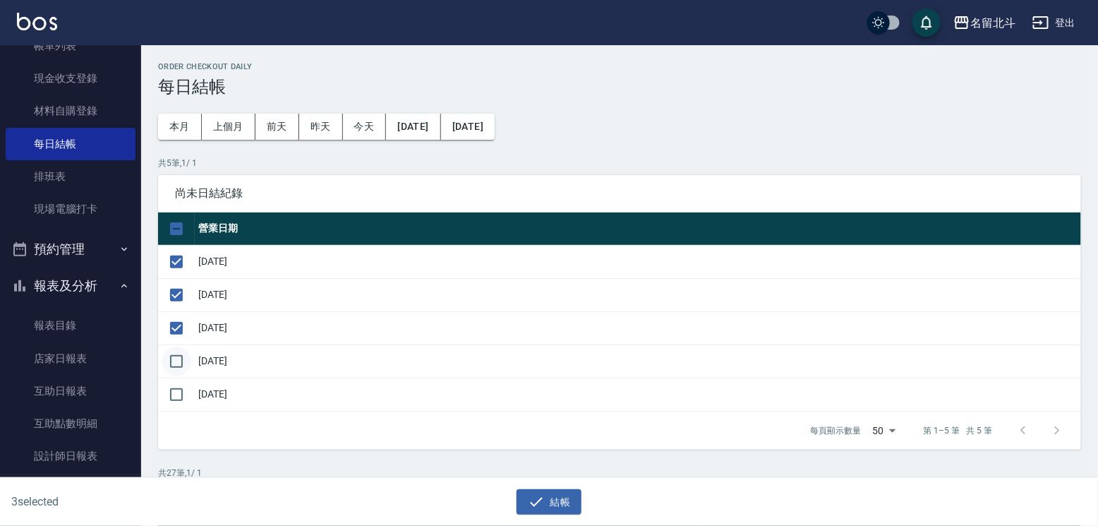
checkbox input "true"
click at [536, 502] on icon "button" at bounding box center [536, 501] width 17 height 17
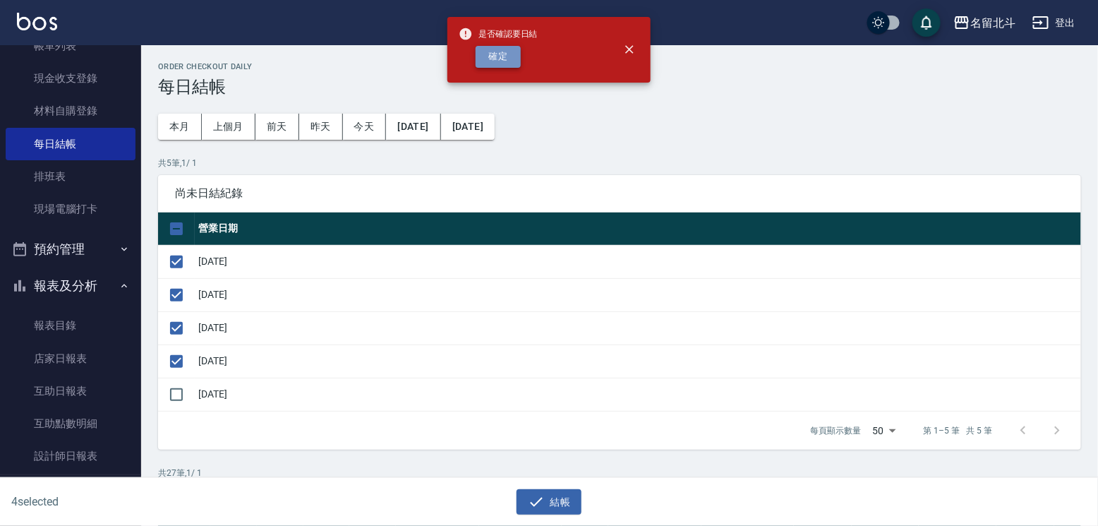
click at [495, 61] on button "確定" at bounding box center [498, 57] width 45 height 22
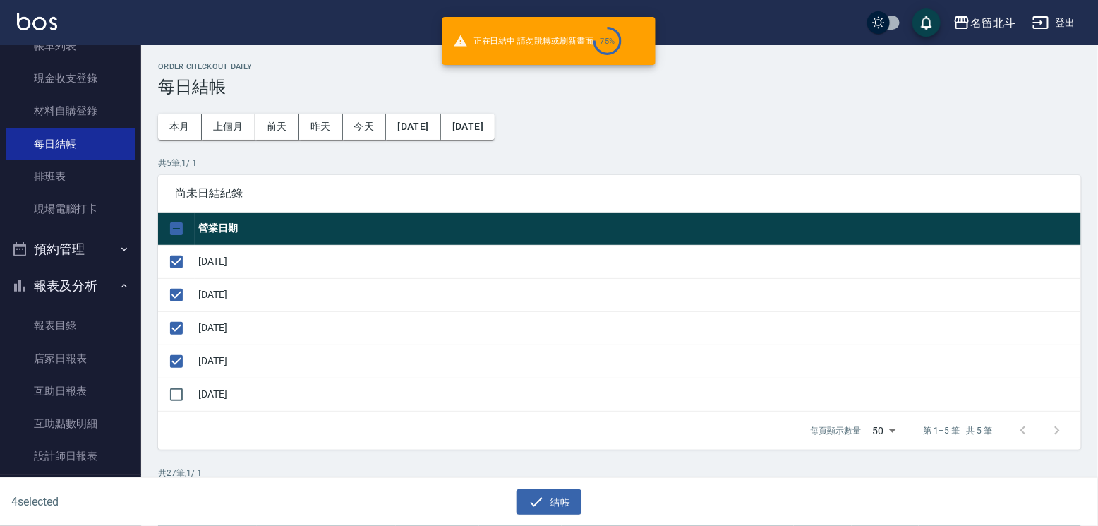
checkbox input "false"
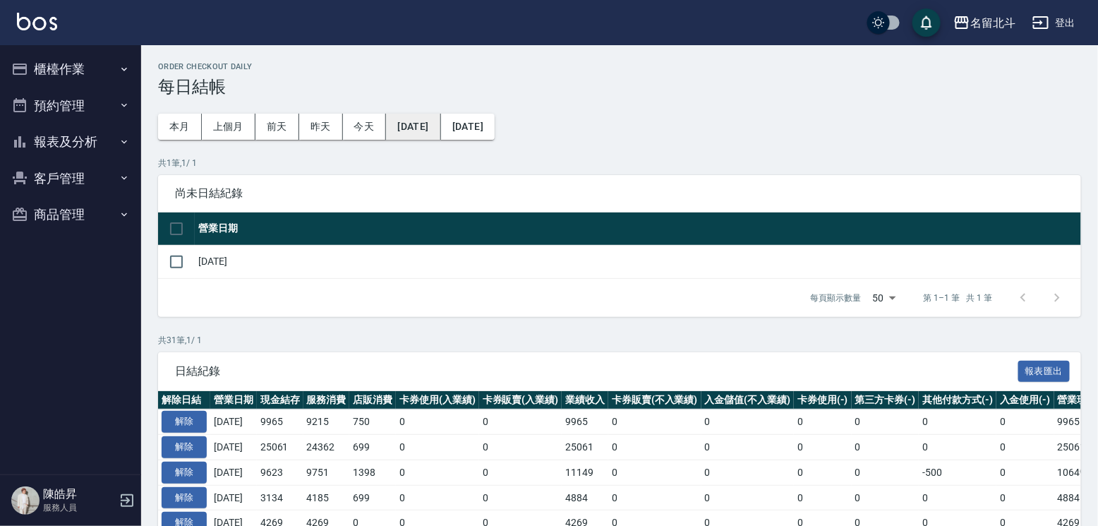
click at [440, 123] on button "[DATE]" at bounding box center [413, 127] width 54 height 26
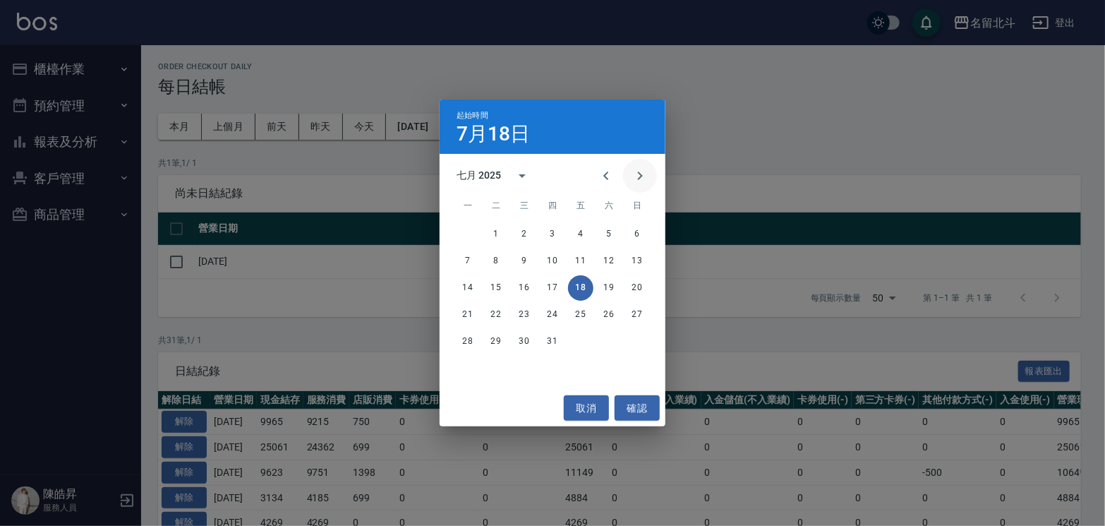
click at [640, 177] on icon "Next month" at bounding box center [640, 175] width 17 height 17
click at [586, 258] on button "8" at bounding box center [580, 260] width 25 height 25
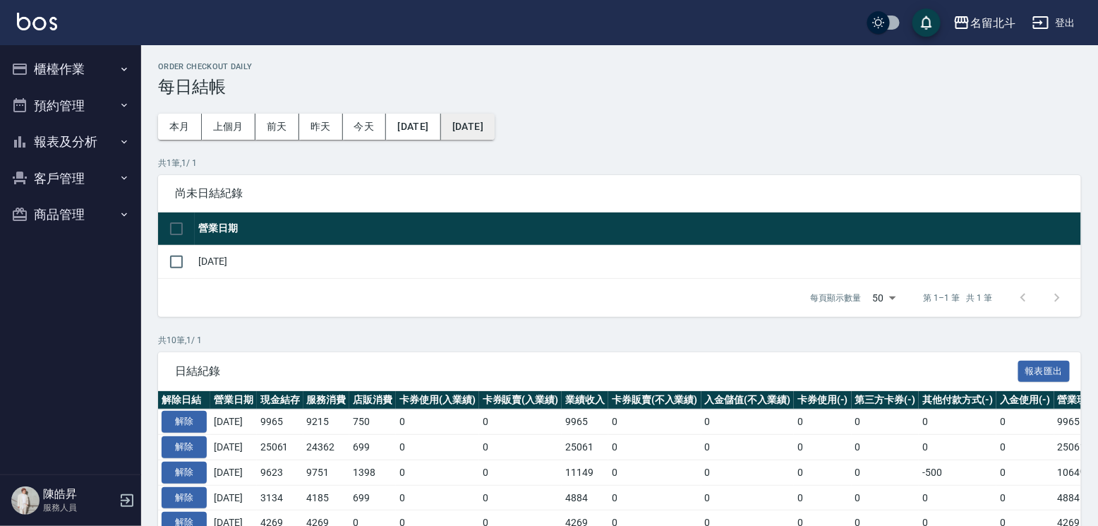
click at [495, 124] on button "[DATE]" at bounding box center [468, 127] width 54 height 26
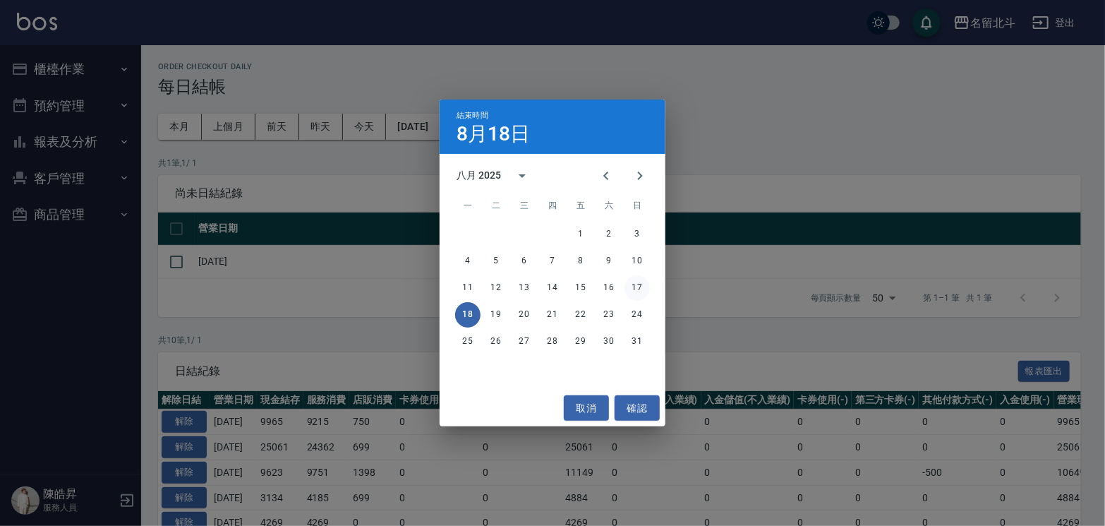
click at [635, 287] on button "17" at bounding box center [636, 287] width 25 height 25
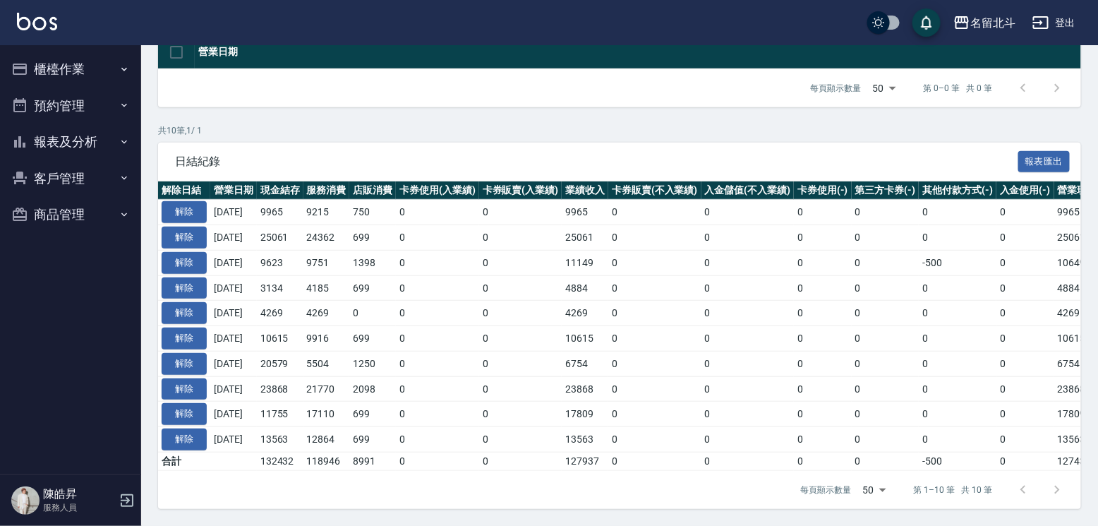
scroll to position [295, 0]
